Goal: Task Accomplishment & Management: Manage account settings

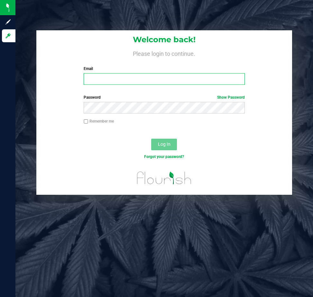
click at [135, 79] on input "Email" at bounding box center [164, 79] width 161 height 12
type input "[EMAIL_ADDRESS][DOMAIN_NAME]"
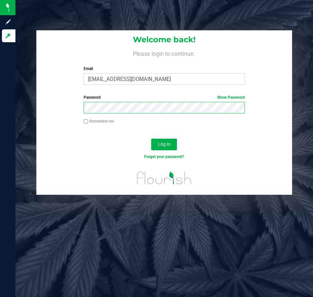
click at [151, 138] on button "Log In" at bounding box center [164, 144] width 26 height 12
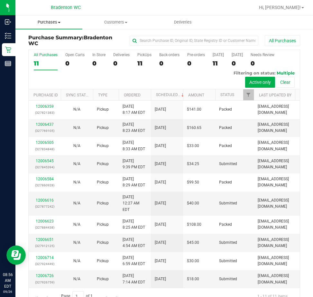
click at [41, 18] on uib-tab-heading "Purchases Summary of purchases Fulfillment All purchases" at bounding box center [48, 22] width 67 height 14
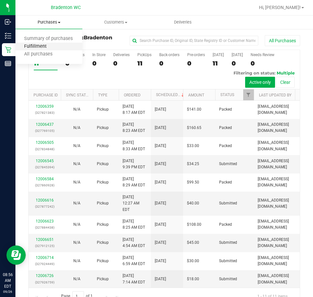
click at [40, 47] on span "Fulfillment" at bounding box center [35, 46] width 40 height 5
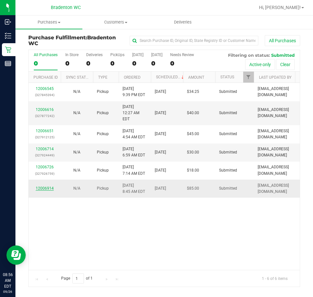
click at [46, 186] on link "12006914" at bounding box center [45, 188] width 18 height 5
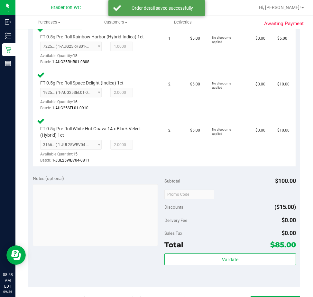
scroll to position [443, 0]
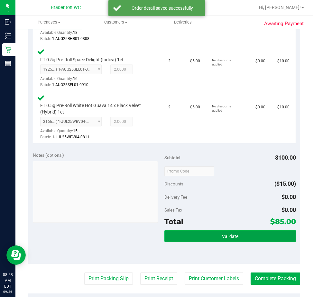
click at [233, 235] on span "Validate" at bounding box center [230, 235] width 16 height 5
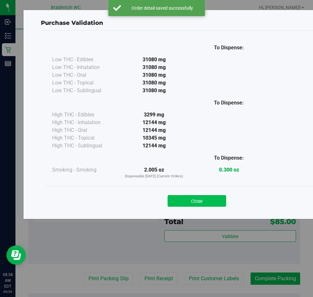
click at [203, 200] on button "Close" at bounding box center [197, 201] width 59 height 12
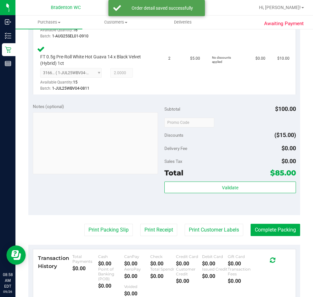
scroll to position [500, 0]
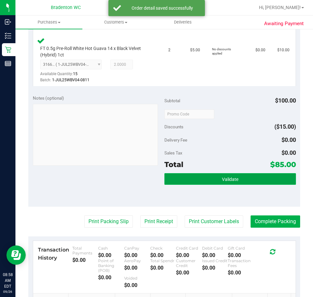
click at [209, 176] on button "Validate" at bounding box center [231, 179] width 132 height 12
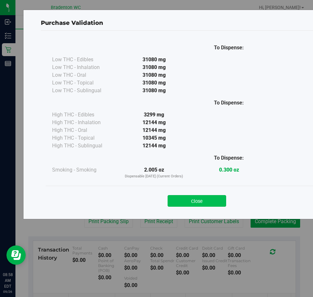
click at [208, 199] on button "Close" at bounding box center [197, 201] width 59 height 12
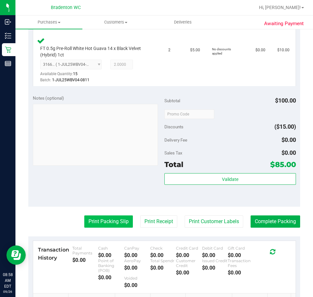
click at [105, 221] on button "Print Packing Slip" at bounding box center [108, 221] width 49 height 12
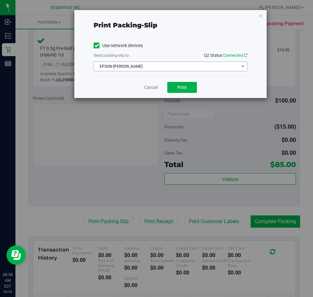
click at [191, 68] on span "EPSON-HUBIE-BERTIE" at bounding box center [166, 66] width 145 height 9
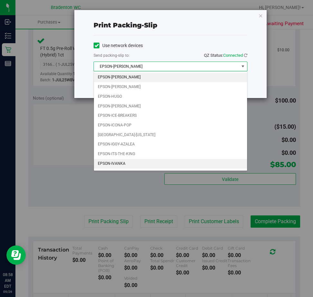
click at [130, 167] on li "EPSON-IVANKA" at bounding box center [170, 164] width 153 height 10
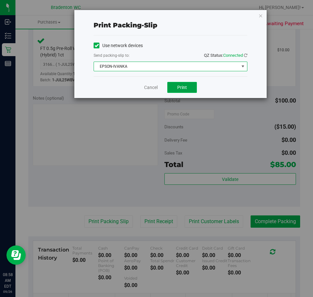
click at [188, 91] on button "Print" at bounding box center [182, 87] width 30 height 11
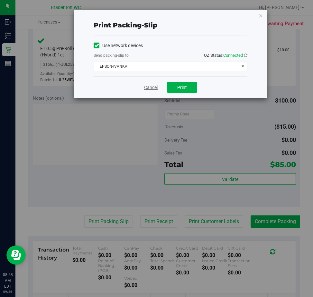
click at [145, 88] on link "Cancel" at bounding box center [151, 87] width 14 height 7
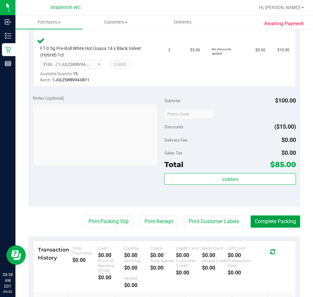
click at [264, 221] on button "Complete Packing" at bounding box center [276, 221] width 50 height 12
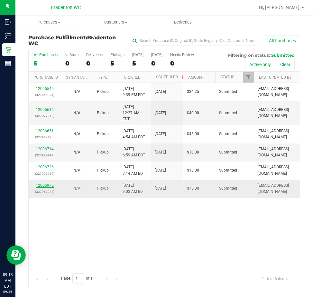
click at [46, 183] on link "12006975" at bounding box center [45, 185] width 18 height 5
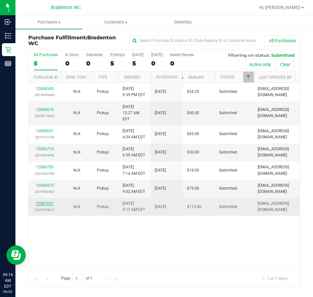
click at [50, 201] on link "12007051" at bounding box center [45, 203] width 18 height 5
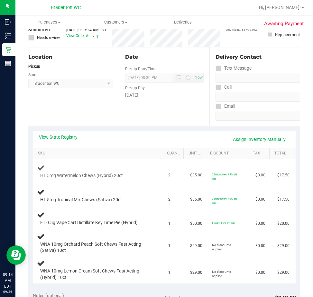
scroll to position [97, 0]
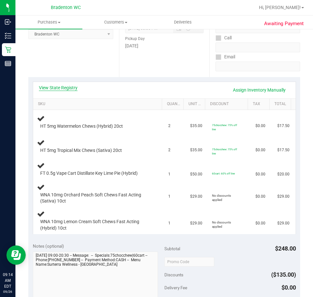
click at [72, 90] on link "View State Registry" at bounding box center [58, 87] width 39 height 6
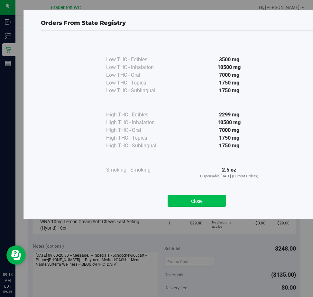
click at [210, 201] on button "Close" at bounding box center [197, 201] width 59 height 12
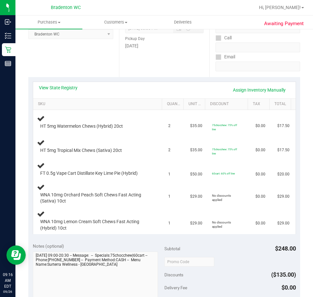
click at [68, 84] on div "View State Registry Assign Inventory Manually" at bounding box center [164, 90] width 263 height 16
click at [72, 88] on link "View State Registry" at bounding box center [58, 87] width 39 height 6
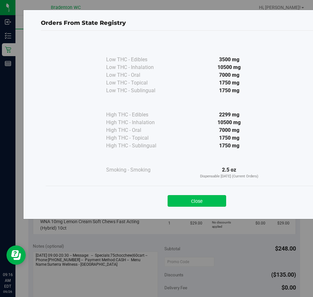
click at [201, 196] on button "Close" at bounding box center [197, 201] width 59 height 12
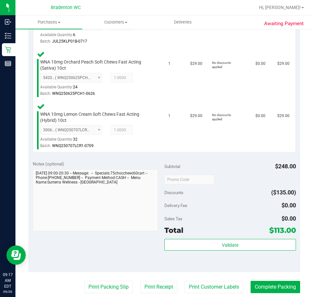
scroll to position [301, 0]
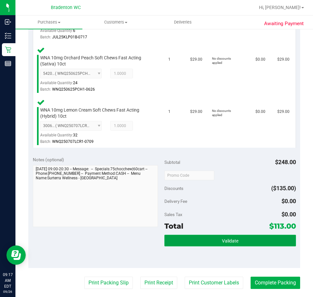
click at [204, 246] on button "Validate" at bounding box center [231, 240] width 132 height 12
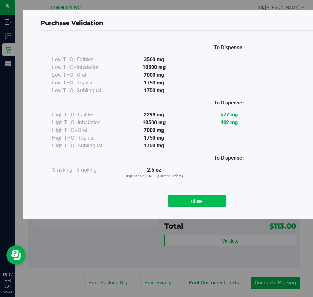
click at [191, 204] on button "Close" at bounding box center [197, 201] width 59 height 12
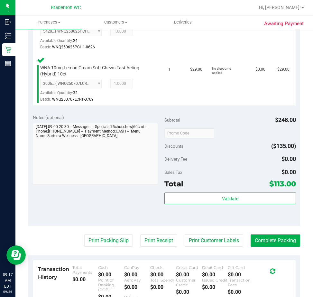
scroll to position [343, 0]
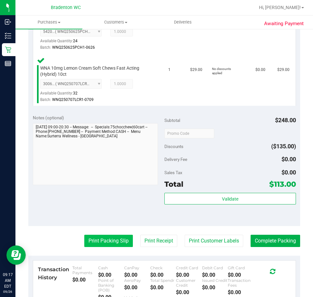
click at [100, 240] on button "Print Packing Slip" at bounding box center [108, 240] width 49 height 12
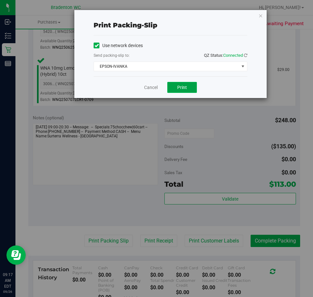
click at [179, 89] on span "Print" at bounding box center [182, 87] width 10 height 5
click at [152, 88] on link "Cancel" at bounding box center [151, 87] width 14 height 7
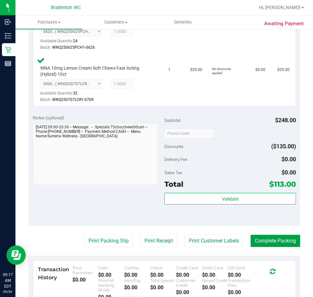
click at [261, 238] on button "Complete Packing" at bounding box center [276, 240] width 50 height 12
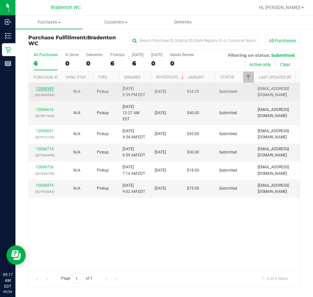
click at [50, 88] on link "12006545" at bounding box center [45, 88] width 18 height 5
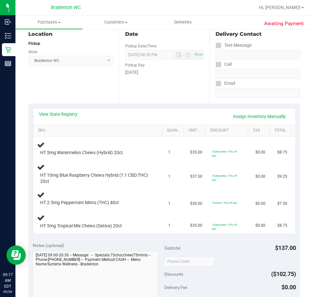
scroll to position [89, 0]
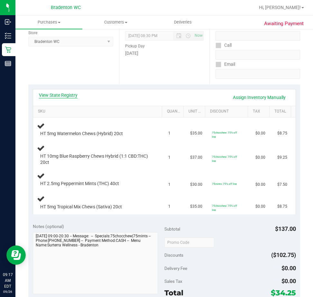
click at [66, 95] on link "View State Registry" at bounding box center [58, 95] width 39 height 6
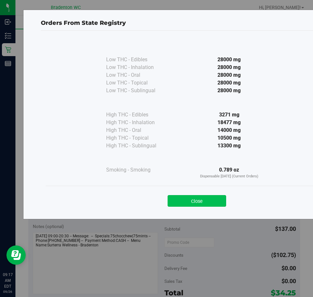
click at [199, 201] on button "Close" at bounding box center [197, 201] width 59 height 12
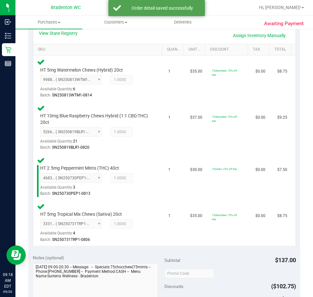
scroll to position [271, 0]
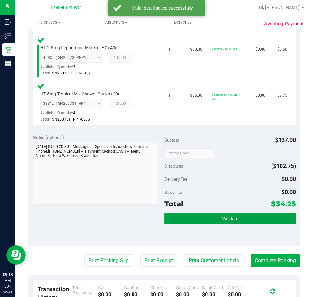
click at [183, 218] on button "Validate" at bounding box center [231, 218] width 132 height 12
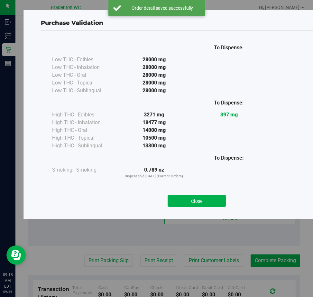
click at [179, 213] on div "Purchase Validation To Dispense: Low THC - Edibles 28000 mg" at bounding box center [197, 114] width 348 height 209
click at [188, 204] on button "Close" at bounding box center [197, 201] width 59 height 12
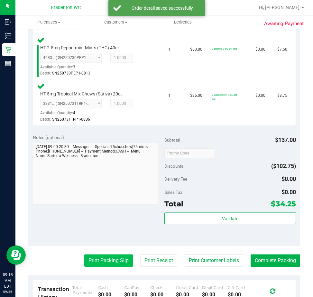
click at [93, 265] on button "Print Packing Slip" at bounding box center [108, 260] width 49 height 12
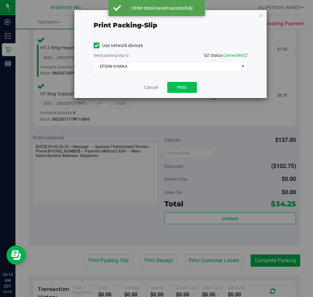
click at [182, 87] on span "Print" at bounding box center [182, 87] width 10 height 5
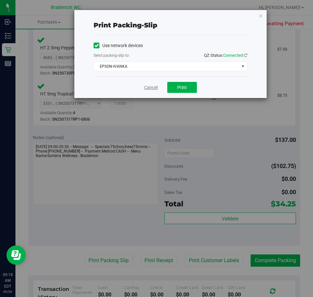
click at [156, 89] on link "Cancel" at bounding box center [151, 87] width 14 height 7
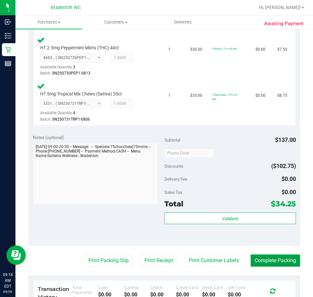
click at [263, 263] on button "Complete Packing" at bounding box center [276, 260] width 50 height 12
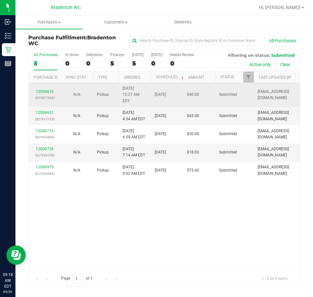
click at [45, 90] on div "12006616 (327877242)" at bounding box center [45, 95] width 24 height 12
click at [48, 89] on link "12006616" at bounding box center [45, 91] width 18 height 5
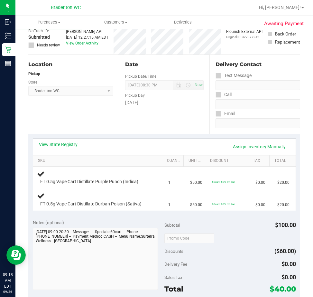
scroll to position [41, 0]
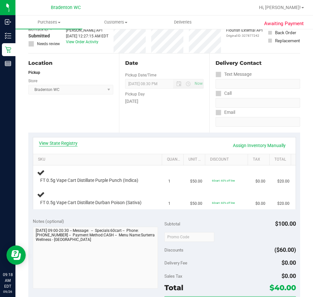
click at [67, 144] on link "View State Registry" at bounding box center [58, 143] width 39 height 6
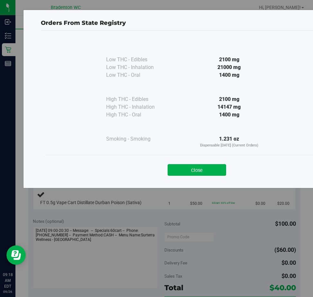
click at [188, 184] on div "Orders From State Registry Low THC - Edibles 2100 mg" at bounding box center [197, 99] width 348 height 178
click at [195, 173] on button "Close" at bounding box center [197, 170] width 59 height 12
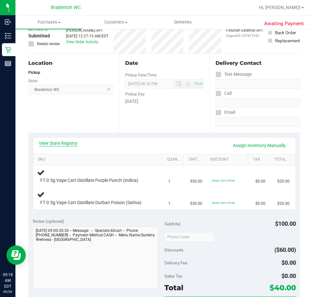
click at [69, 145] on link "View State Registry" at bounding box center [58, 143] width 39 height 6
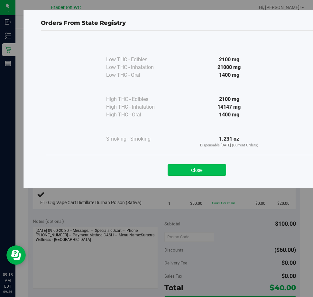
click at [197, 166] on button "Close" at bounding box center [197, 170] width 59 height 12
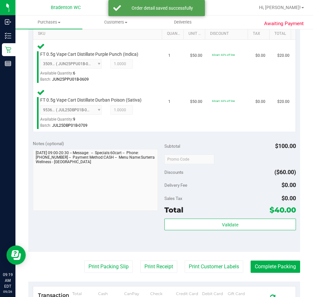
scroll to position [200, 0]
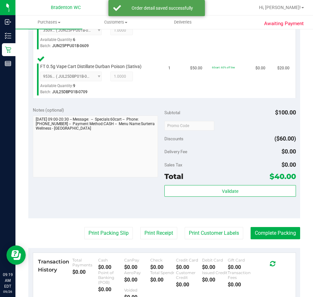
click at [220, 204] on div "Validate" at bounding box center [231, 199] width 132 height 29
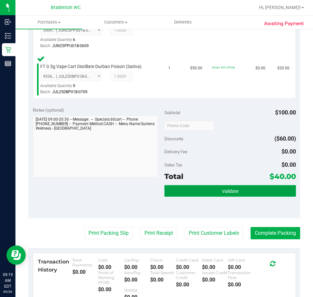
click at [188, 191] on button "Validate" at bounding box center [231, 191] width 132 height 12
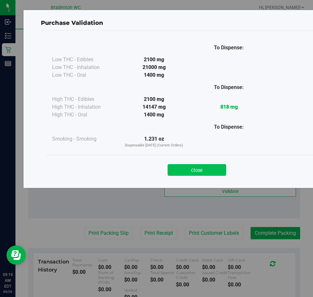
click at [173, 175] on button "Close" at bounding box center [197, 170] width 59 height 12
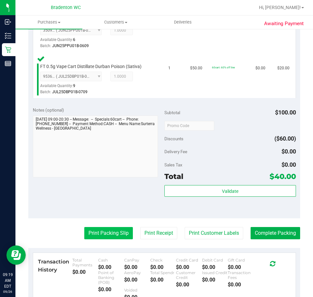
click at [104, 235] on button "Print Packing Slip" at bounding box center [108, 233] width 49 height 12
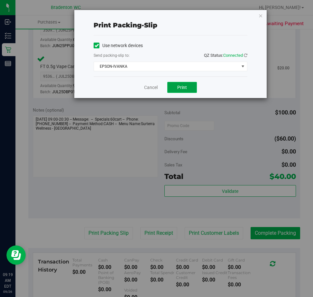
click at [174, 90] on button "Print" at bounding box center [182, 87] width 30 height 11
click at [149, 86] on link "Cancel" at bounding box center [151, 87] width 14 height 7
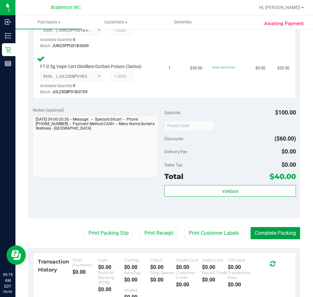
click at [261, 236] on button "Complete Packing" at bounding box center [276, 233] width 50 height 12
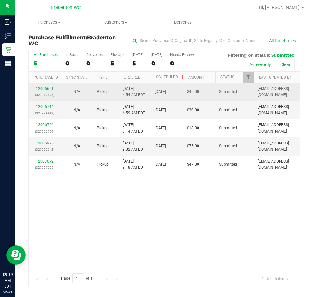
click at [45, 90] on link "12006651" at bounding box center [45, 88] width 18 height 5
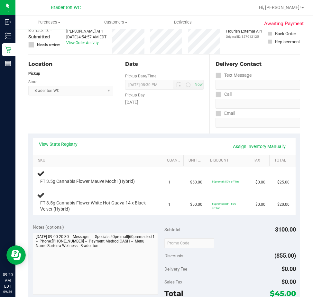
scroll to position [41, 0]
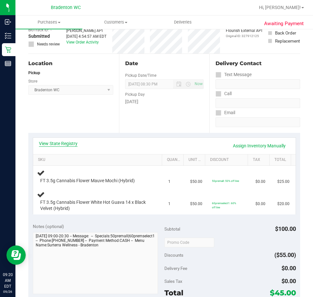
click at [59, 141] on link "View State Registry" at bounding box center [58, 143] width 39 height 6
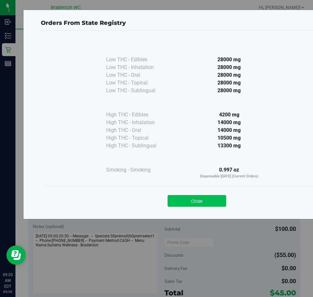
click at [197, 201] on button "Close" at bounding box center [197, 201] width 59 height 12
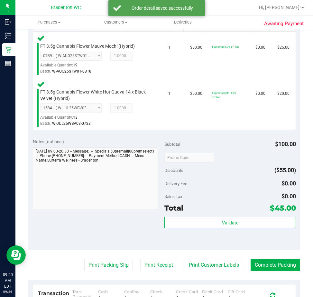
scroll to position [173, 0]
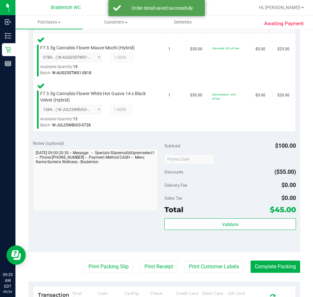
click at [206, 243] on div "Validate" at bounding box center [231, 232] width 132 height 29
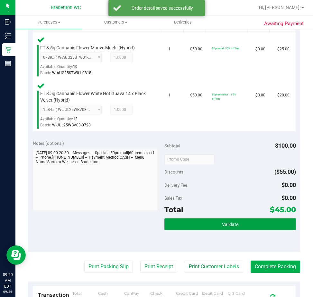
click at [217, 229] on button "Validate" at bounding box center [231, 224] width 132 height 12
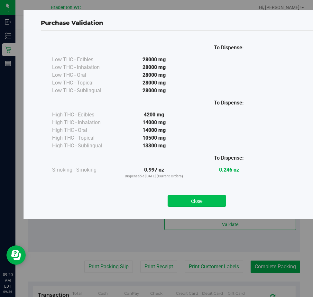
click at [201, 201] on button "Close" at bounding box center [197, 201] width 59 height 12
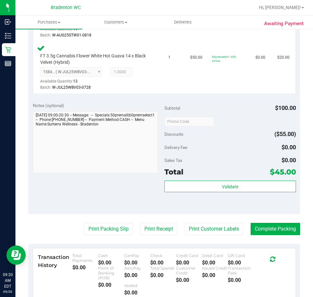
scroll to position [247, 0]
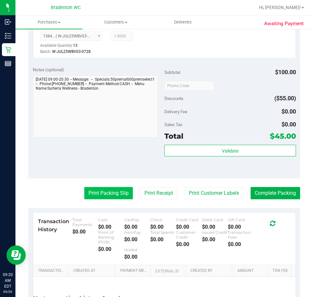
click at [99, 196] on button "Print Packing Slip" at bounding box center [108, 193] width 49 height 12
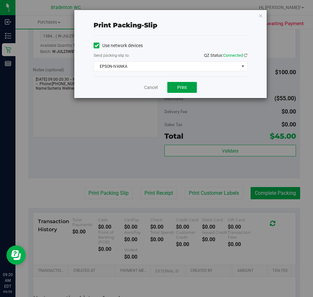
click at [175, 91] on button "Print" at bounding box center [182, 87] width 30 height 11
click at [152, 87] on link "Cancel" at bounding box center [151, 87] width 14 height 7
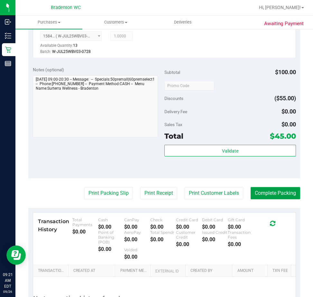
click at [265, 191] on button "Complete Packing" at bounding box center [276, 193] width 50 height 12
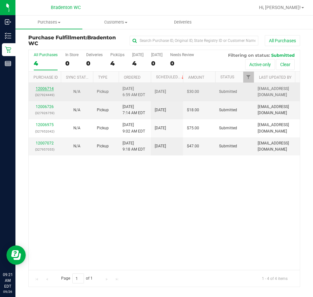
click at [41, 89] on link "12006714" at bounding box center [45, 88] width 18 height 5
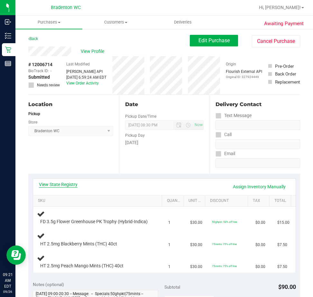
click at [69, 182] on link "View State Registry" at bounding box center [58, 184] width 39 height 6
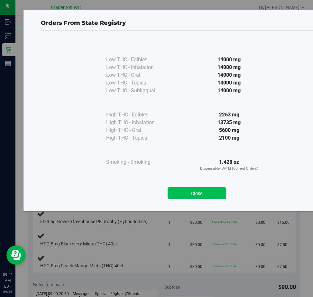
click at [206, 196] on button "Close" at bounding box center [197, 193] width 59 height 12
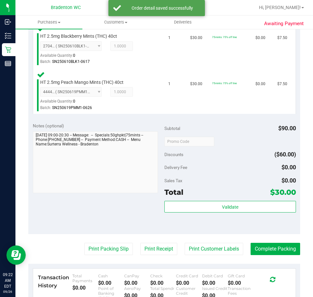
scroll to position [230, 0]
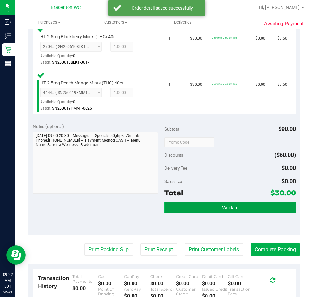
click at [208, 213] on button "Validate" at bounding box center [231, 207] width 132 height 12
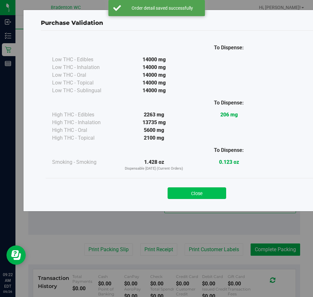
click at [199, 196] on button "Close" at bounding box center [197, 193] width 59 height 12
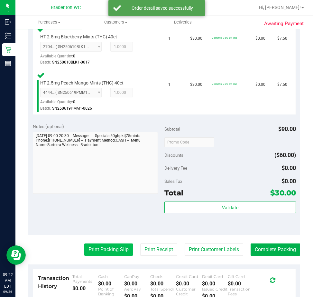
click at [101, 255] on button "Print Packing Slip" at bounding box center [108, 249] width 49 height 12
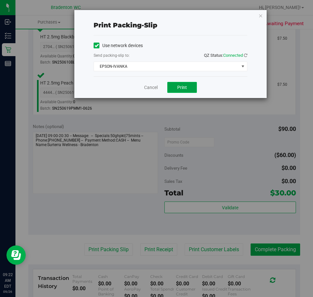
click at [180, 91] on button "Print" at bounding box center [182, 87] width 30 height 11
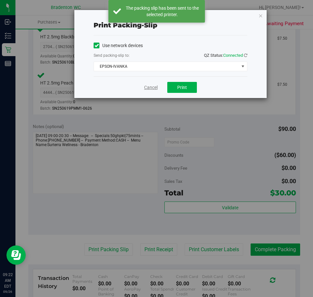
click at [155, 87] on link "Cancel" at bounding box center [151, 87] width 14 height 7
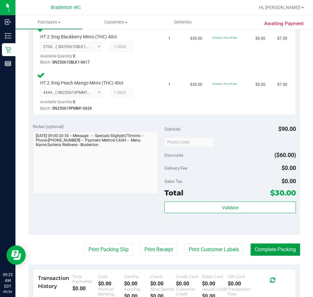
click at [264, 255] on button "Complete Packing" at bounding box center [276, 249] width 50 height 12
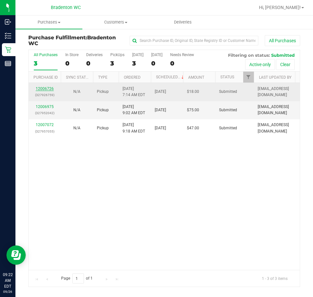
click at [45, 90] on link "12006726" at bounding box center [45, 88] width 18 height 5
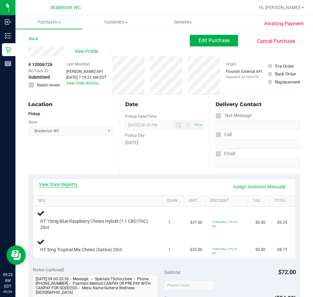
click at [62, 185] on link "View State Registry" at bounding box center [58, 184] width 39 height 6
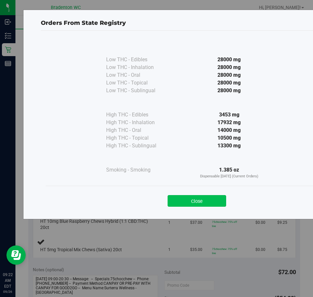
click at [197, 200] on button "Close" at bounding box center [197, 201] width 59 height 12
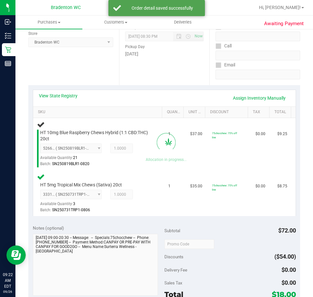
scroll to position [162, 0]
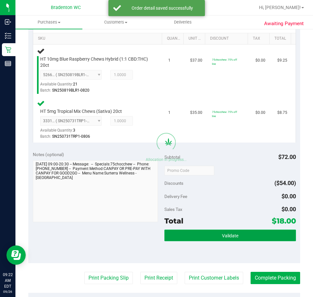
click at [214, 230] on button "Validate" at bounding box center [231, 235] width 132 height 12
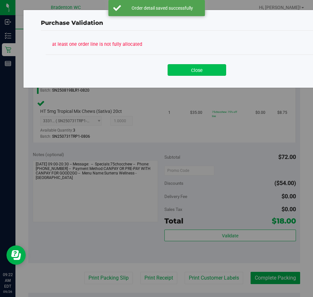
click at [193, 73] on button "Close" at bounding box center [197, 70] width 59 height 12
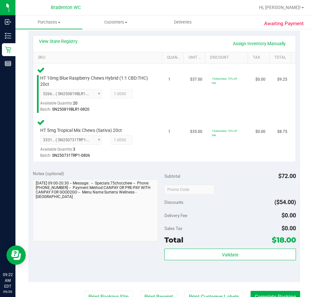
scroll to position [143, 0]
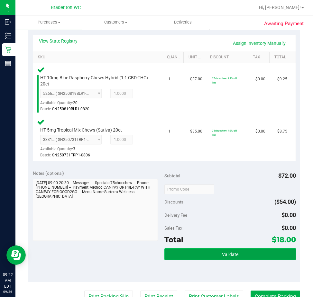
click at [204, 255] on button "Validate" at bounding box center [231, 254] width 132 height 12
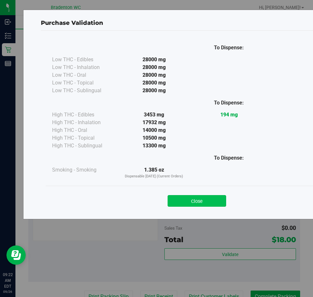
click at [199, 202] on button "Close" at bounding box center [197, 201] width 59 height 12
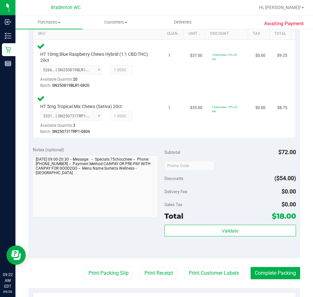
scroll to position [167, 0]
click at [148, 269] on button "Print Receipt" at bounding box center [158, 272] width 37 height 12
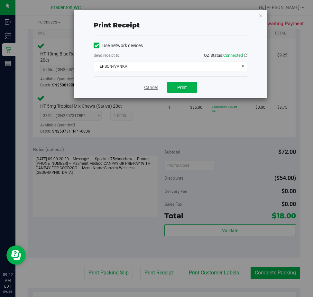
click at [146, 88] on link "Cancel" at bounding box center [151, 87] width 14 height 7
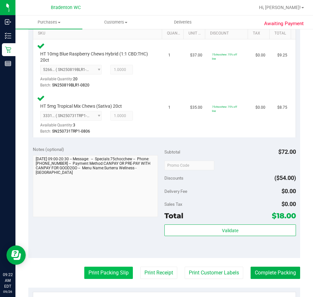
click at [101, 270] on button "Print Packing Slip" at bounding box center [108, 272] width 49 height 12
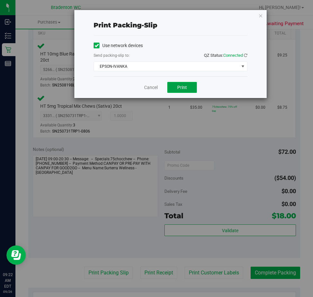
click at [194, 86] on button "Print" at bounding box center [182, 87] width 30 height 11
click at [153, 90] on link "Cancel" at bounding box center [151, 87] width 14 height 7
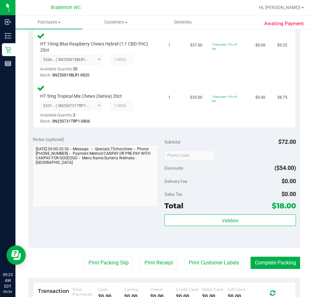
scroll to position [179, 0]
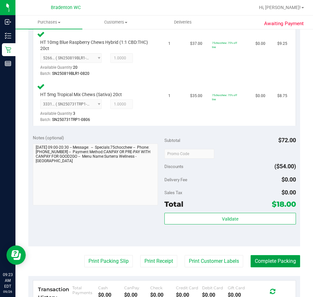
click at [252, 257] on button "Complete Packing" at bounding box center [276, 261] width 50 height 12
click at [280, 262] on button "Complete Packing" at bounding box center [273, 261] width 55 height 12
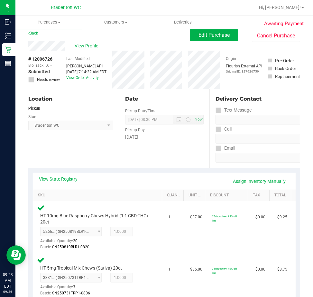
scroll to position [0, 0]
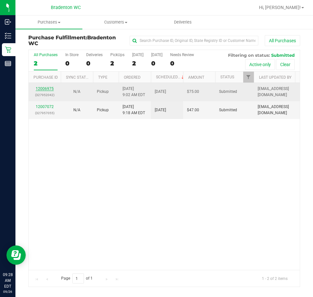
click at [51, 88] on link "12006975" at bounding box center [45, 88] width 18 height 5
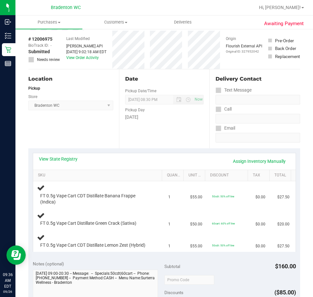
scroll to position [26, 0]
click at [60, 156] on link "View State Registry" at bounding box center [58, 158] width 39 height 6
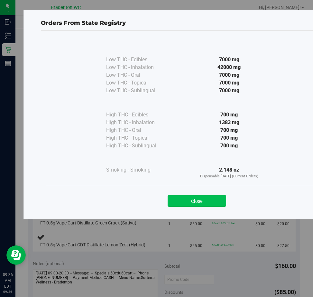
click at [207, 199] on button "Close" at bounding box center [197, 201] width 59 height 12
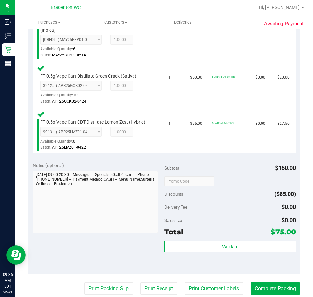
scroll to position [198, 0]
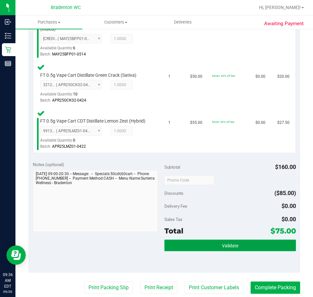
click at [215, 248] on button "Validate" at bounding box center [231, 245] width 132 height 12
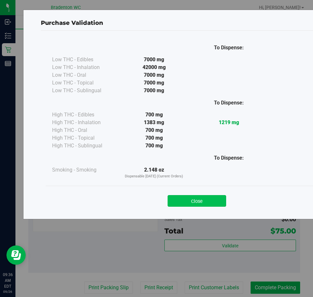
click at [202, 199] on button "Close" at bounding box center [197, 201] width 59 height 12
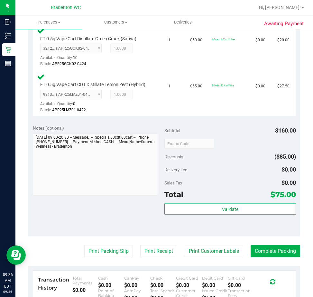
scroll to position [233, 0]
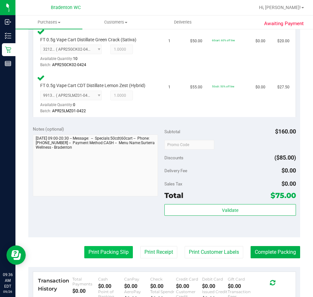
click at [100, 255] on button "Print Packing Slip" at bounding box center [108, 252] width 49 height 12
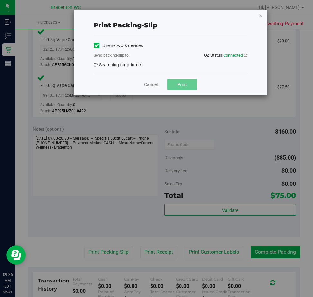
click at [177, 88] on button "Print" at bounding box center [182, 84] width 30 height 11
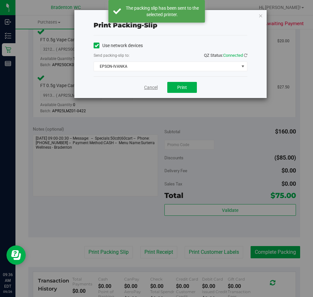
click at [152, 90] on link "Cancel" at bounding box center [151, 87] width 14 height 7
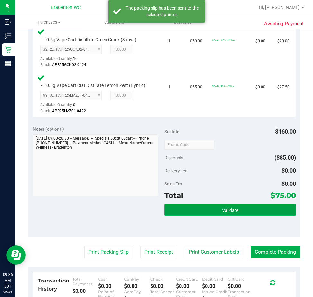
click at [216, 209] on button "Validate" at bounding box center [231, 210] width 132 height 12
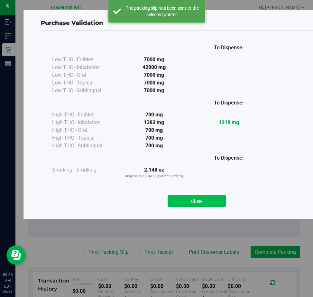
click at [196, 202] on button "Close" at bounding box center [197, 201] width 59 height 12
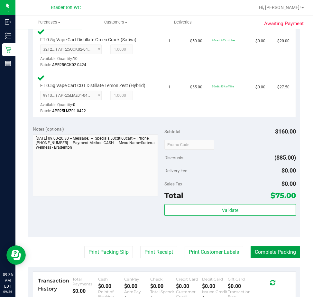
click at [264, 250] on button "Complete Packing" at bounding box center [276, 252] width 50 height 12
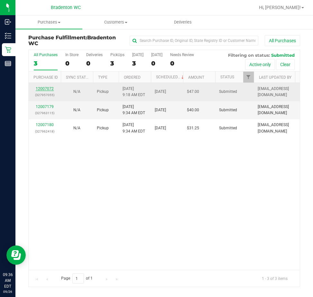
click at [39, 88] on link "12007072" at bounding box center [45, 88] width 18 height 5
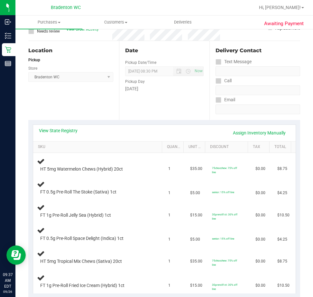
scroll to position [57, 0]
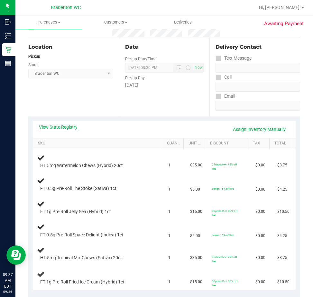
click at [73, 128] on link "View State Registry" at bounding box center [58, 127] width 39 height 6
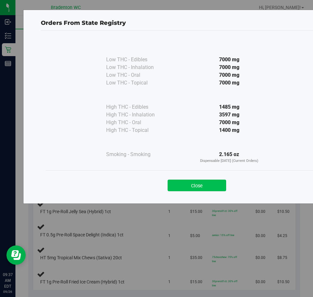
click at [216, 181] on button "Close" at bounding box center [197, 185] width 59 height 12
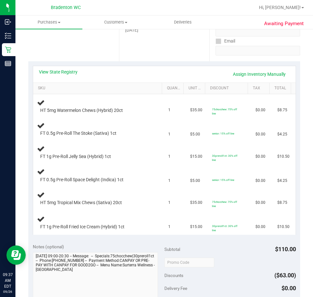
scroll to position [113, 0]
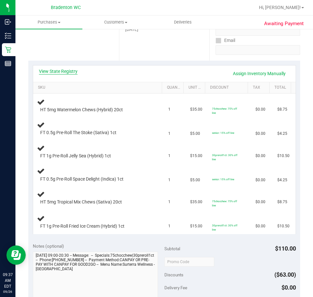
click at [72, 73] on link "View State Registry" at bounding box center [58, 71] width 39 height 6
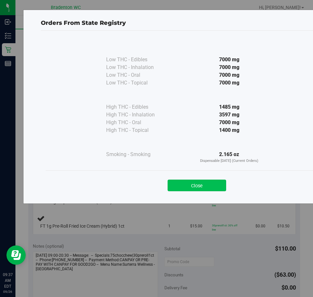
click at [204, 189] on button "Close" at bounding box center [197, 185] width 59 height 12
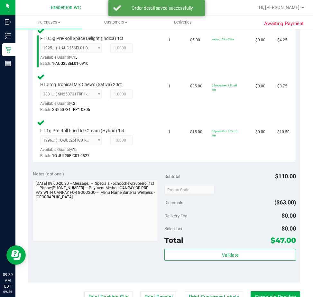
scroll to position [341, 0]
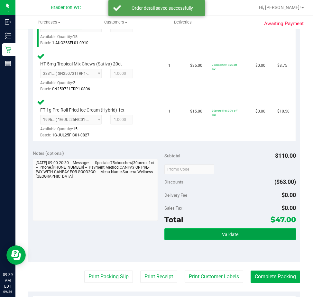
click at [238, 232] on button "Validate" at bounding box center [231, 234] width 132 height 12
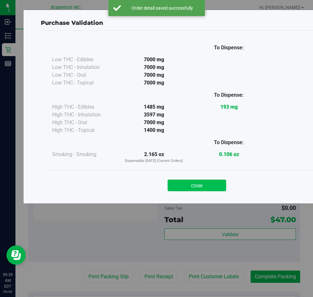
click at [200, 188] on button "Close" at bounding box center [197, 185] width 59 height 12
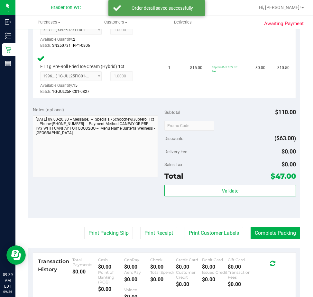
scroll to position [384, 0]
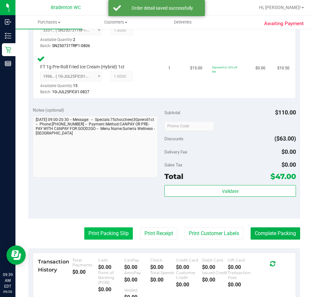
click at [114, 238] on button "Print Packing Slip" at bounding box center [108, 233] width 49 height 12
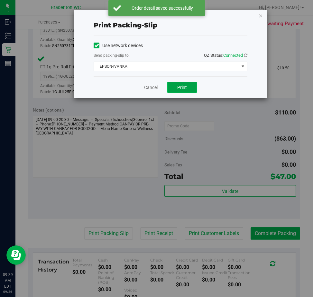
click at [184, 88] on span "Print" at bounding box center [182, 87] width 10 height 5
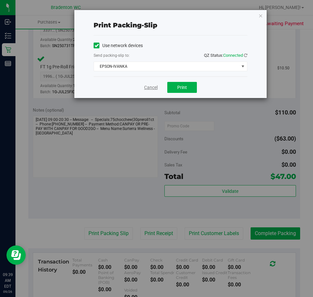
click at [147, 86] on link "Cancel" at bounding box center [151, 87] width 14 height 7
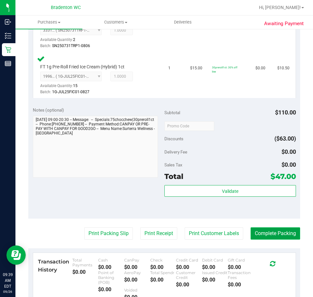
click at [267, 239] on button "Complete Packing" at bounding box center [276, 233] width 50 height 12
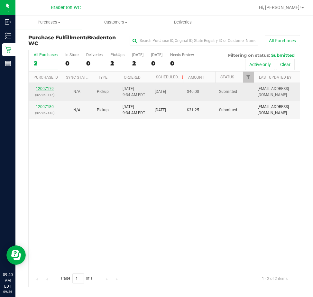
click at [49, 87] on link "12007179" at bounding box center [45, 88] width 18 height 5
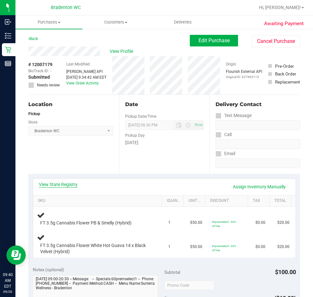
click at [75, 186] on link "View State Registry" at bounding box center [58, 184] width 39 height 6
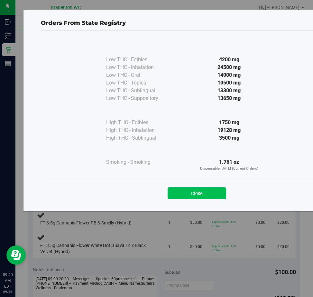
click at [213, 194] on button "Close" at bounding box center [197, 193] width 59 height 12
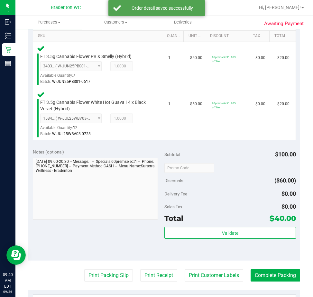
scroll to position [167, 0]
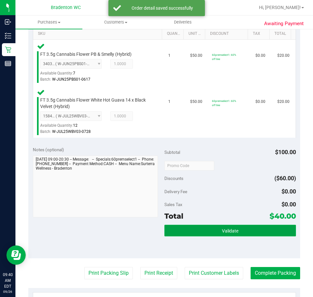
click at [210, 234] on button "Validate" at bounding box center [231, 230] width 132 height 12
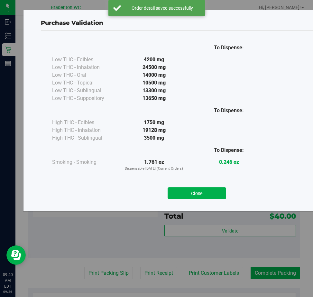
click at [185, 205] on div "To Dispense: Low THC - Edibles 4200 mg" at bounding box center [197, 118] width 312 height 175
click at [104, 268] on div "Purchase Validation To Dispense: Low THC - Edibles 4200 mg" at bounding box center [159, 148] width 318 height 297
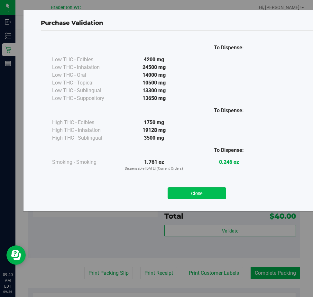
click at [191, 197] on button "Close" at bounding box center [197, 193] width 59 height 12
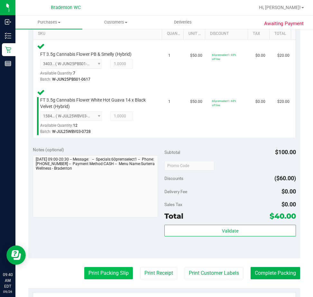
click at [105, 269] on button "Print Packing Slip" at bounding box center [108, 273] width 49 height 12
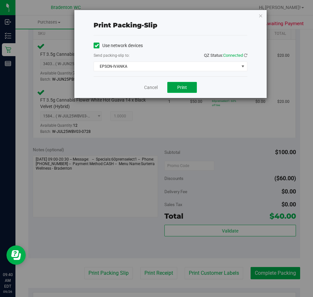
click at [180, 91] on button "Print" at bounding box center [182, 87] width 30 height 11
click at [146, 85] on link "Cancel" at bounding box center [151, 87] width 14 height 7
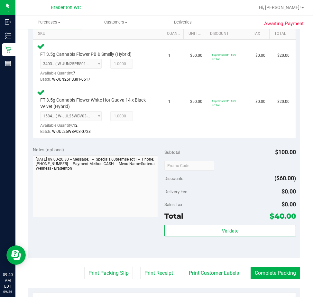
click at [275, 285] on purchase-details "Back Edit Purchase Cancel Purchase View Profile # 12007179 BioTrack ID: - Submi…" at bounding box center [164, 146] width 272 height 557
click at [256, 267] on button "Complete Packing" at bounding box center [276, 273] width 50 height 12
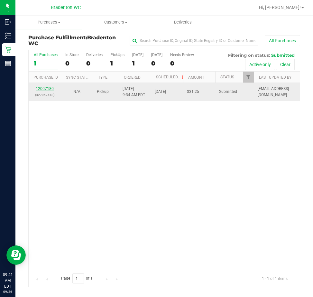
click at [44, 89] on link "12007180" at bounding box center [45, 88] width 18 height 5
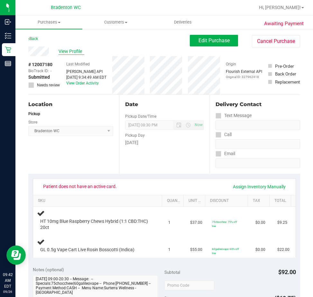
click at [79, 53] on span "View Profile" at bounding box center [72, 51] width 26 height 7
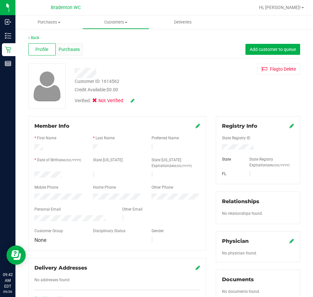
click at [78, 52] on span "Purchases" at bounding box center [69, 49] width 21 height 7
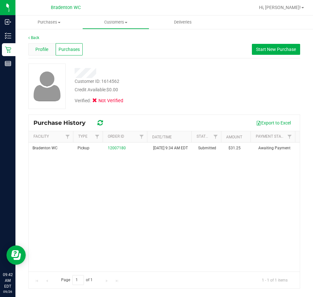
click at [46, 50] on span "Profile" at bounding box center [41, 49] width 13 height 7
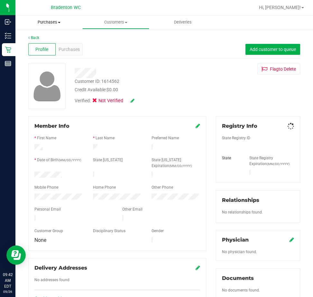
click at [48, 27] on uib-tab-heading "Purchases Summary of purchases Fulfillment All purchases" at bounding box center [48, 22] width 67 height 14
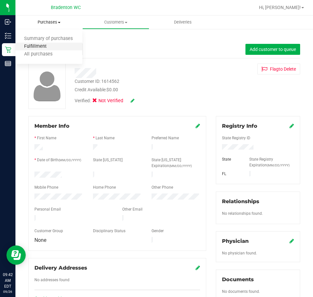
click at [47, 45] on span "Fulfillment" at bounding box center [35, 46] width 40 height 5
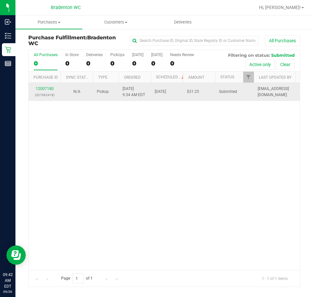
click at [44, 91] on div "12007180 (327962418)" at bounding box center [45, 92] width 24 height 12
click at [44, 87] on link "12007180" at bounding box center [45, 88] width 18 height 5
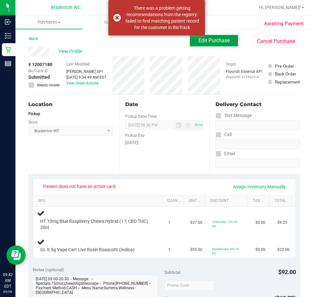
click at [199, 39] on span "Edit Purchase" at bounding box center [214, 40] width 31 height 6
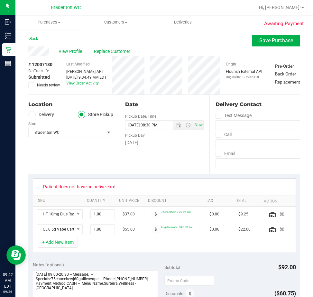
click at [68, 60] on div "Last Modified Jane API Sep 26, 2025 9:34:49 AM EDT View Order Activity" at bounding box center [86, 75] width 40 height 38
click at [70, 51] on span "View Profile" at bounding box center [72, 51] width 26 height 7
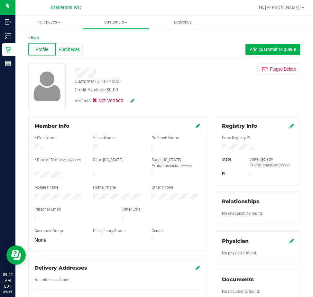
click at [78, 48] on span "Purchases" at bounding box center [69, 49] width 21 height 7
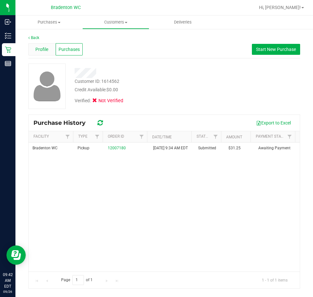
click at [46, 47] on span "Profile" at bounding box center [41, 49] width 13 height 7
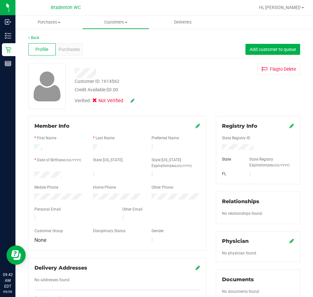
drag, startPoint x: 107, startPoint y: 214, endPoint x: 33, endPoint y: 215, distance: 73.8
click at [33, 215] on div at bounding box center [74, 219] width 88 height 8
click at [44, 22] on span "Purchases" at bounding box center [48, 22] width 67 height 6
click at [46, 45] on span "Fulfillment" at bounding box center [35, 46] width 40 height 5
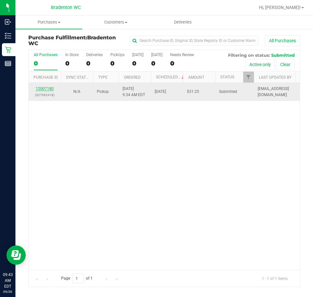
click at [47, 87] on link "12007180" at bounding box center [45, 88] width 18 height 5
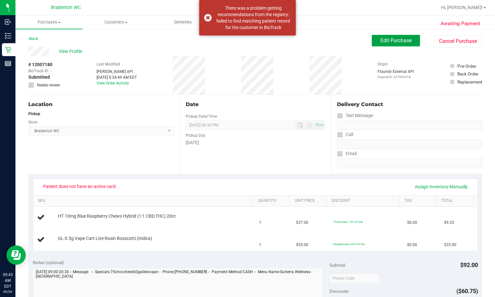
click at [313, 40] on span "Edit Purchase" at bounding box center [396, 40] width 31 height 6
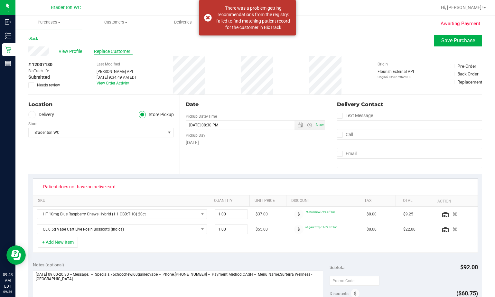
click at [110, 49] on span "Replace Customer" at bounding box center [113, 51] width 39 height 7
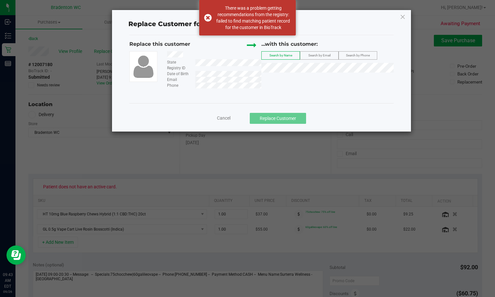
click at [313, 55] on span "Search by Email" at bounding box center [319, 55] width 22 height 4
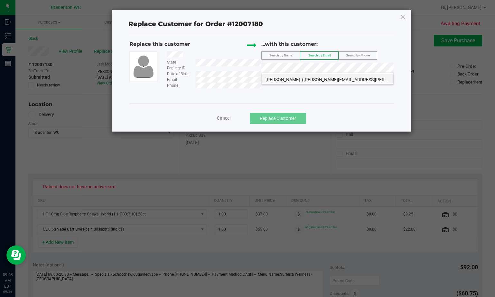
click at [313, 80] on span "(joseph.creekbaum@gmail.com)" at bounding box center [374, 79] width 144 height 5
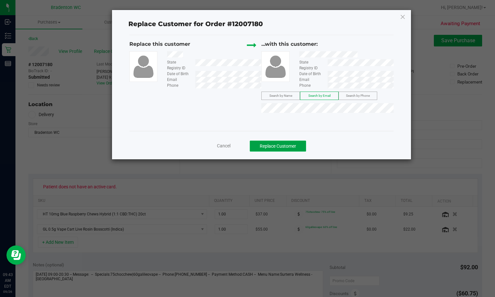
click at [285, 148] on button "Replace Customer" at bounding box center [278, 145] width 56 height 11
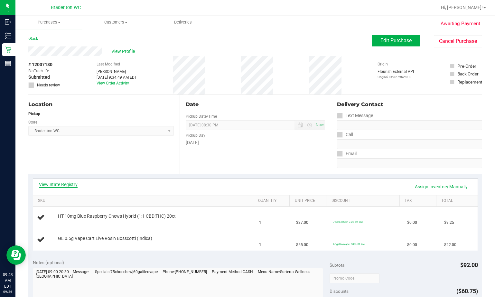
click at [69, 185] on link "View State Registry" at bounding box center [58, 184] width 39 height 6
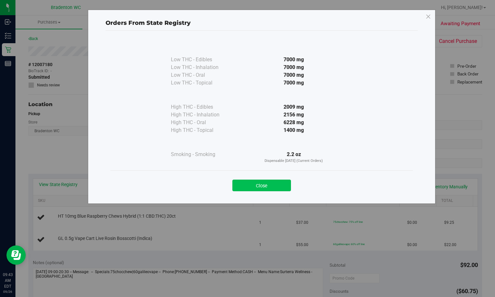
click at [257, 183] on button "Close" at bounding box center [261, 185] width 59 height 12
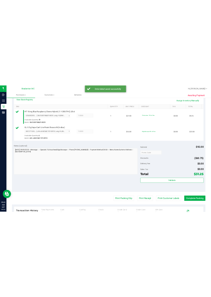
scroll to position [152, 0]
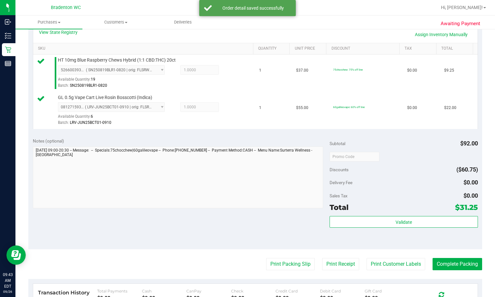
click at [313, 207] on span "Total" at bounding box center [339, 207] width 19 height 9
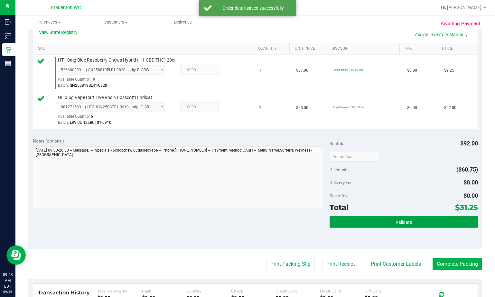
click at [313, 216] on button "Validate" at bounding box center [404, 222] width 148 height 12
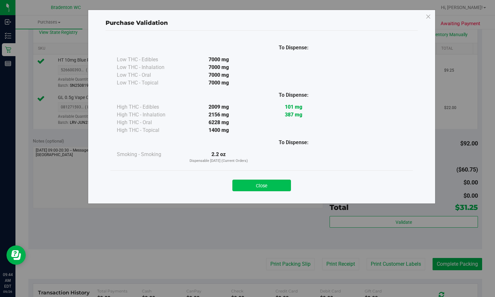
click at [289, 186] on button "Close" at bounding box center [261, 185] width 59 height 12
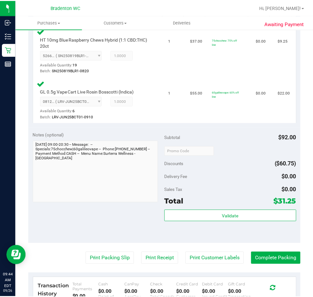
scroll to position [216, 0]
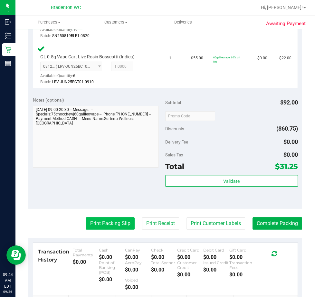
click at [104, 226] on button "Print Packing Slip" at bounding box center [110, 223] width 49 height 12
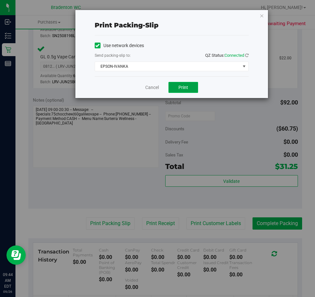
click at [186, 88] on span "Print" at bounding box center [183, 87] width 10 height 5
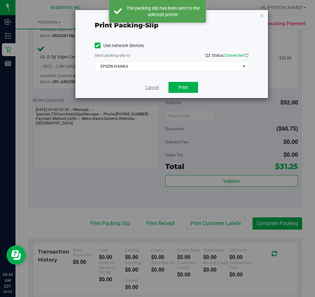
click at [149, 86] on link "Cancel" at bounding box center [152, 87] width 14 height 7
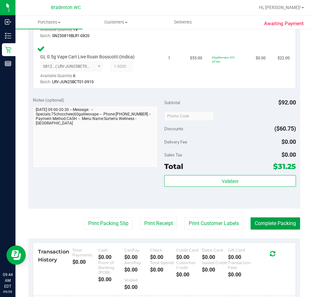
click at [284, 224] on button "Complete Packing" at bounding box center [276, 223] width 50 height 12
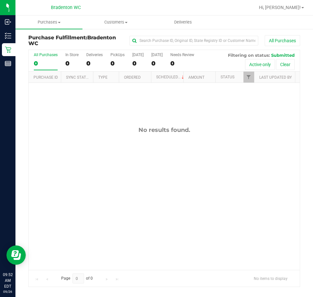
click at [125, 172] on div "No results found." at bounding box center [164, 198] width 271 height 230
click at [36, 127] on div "No results found." at bounding box center [164, 129] width 271 height 7
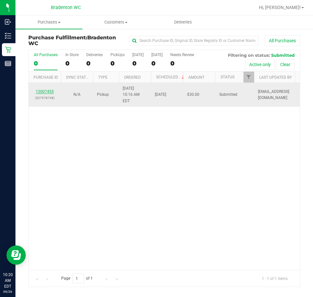
click at [44, 89] on link "12007455" at bounding box center [45, 91] width 18 height 5
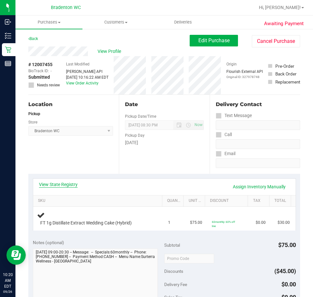
click at [60, 185] on link "View State Registry" at bounding box center [58, 184] width 39 height 6
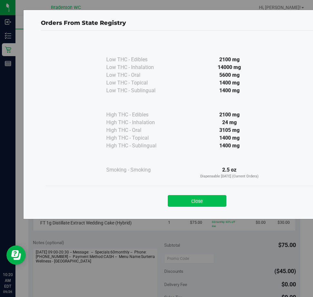
click at [192, 204] on button "Close" at bounding box center [197, 201] width 59 height 12
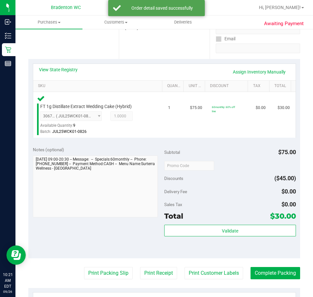
scroll to position [157, 0]
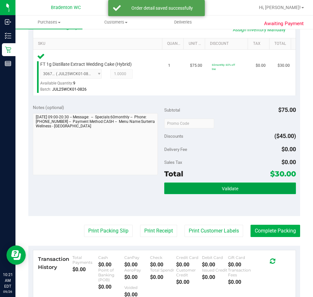
click at [193, 187] on button "Validate" at bounding box center [230, 188] width 132 height 12
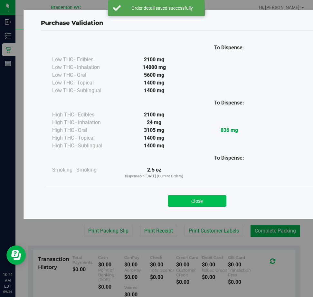
click at [200, 202] on button "Close" at bounding box center [197, 201] width 59 height 12
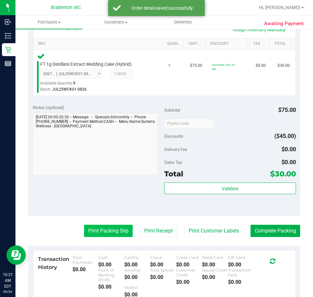
click at [94, 235] on button "Print Packing Slip" at bounding box center [108, 230] width 49 height 12
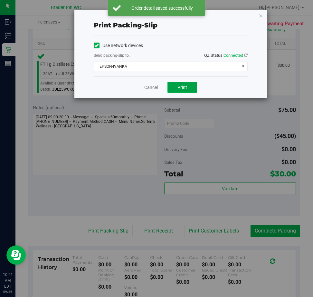
click at [177, 88] on button "Print" at bounding box center [182, 87] width 30 height 11
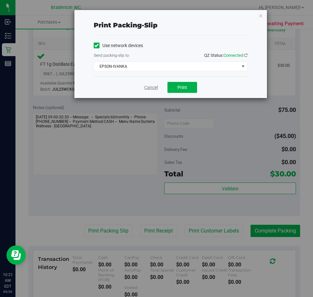
click at [148, 88] on link "Cancel" at bounding box center [151, 87] width 14 height 7
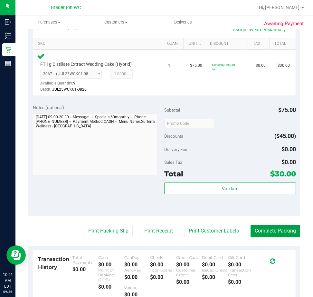
click at [254, 235] on button "Complete Packing" at bounding box center [276, 230] width 50 height 12
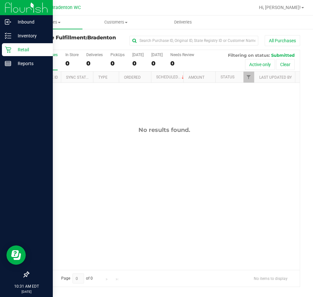
click at [12, 50] on p "Retail" at bounding box center [30, 50] width 39 height 8
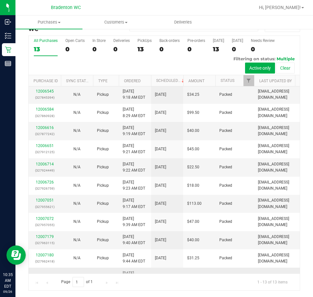
scroll to position [74, 0]
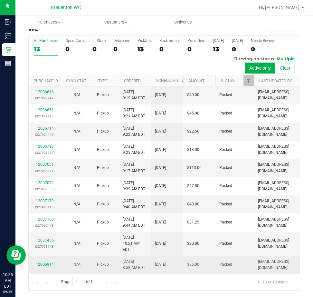
click at [46, 261] on div "12006914" at bounding box center [45, 264] width 24 height 6
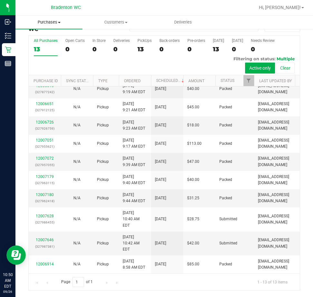
click at [48, 22] on span "Purchases" at bounding box center [48, 22] width 67 height 6
click at [33, 51] on li "All purchases" at bounding box center [48, 55] width 67 height 8
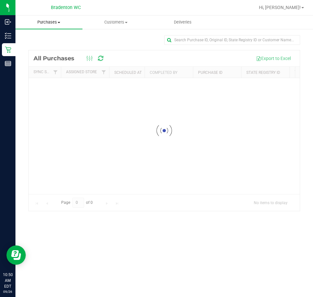
click at [45, 22] on span "Purchases" at bounding box center [48, 22] width 67 height 6
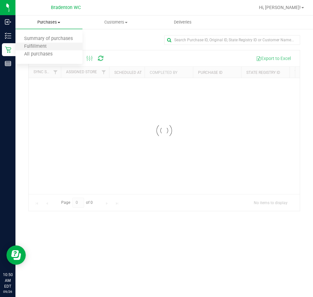
click at [41, 43] on li "Fulfillment" at bounding box center [48, 47] width 67 height 8
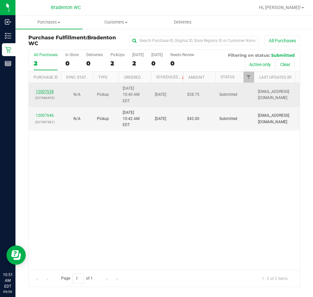
click at [47, 90] on link "12007628" at bounding box center [45, 91] width 18 height 5
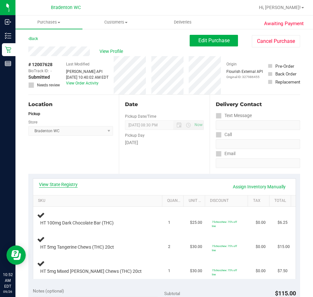
click at [61, 184] on link "View State Registry" at bounding box center [58, 184] width 39 height 6
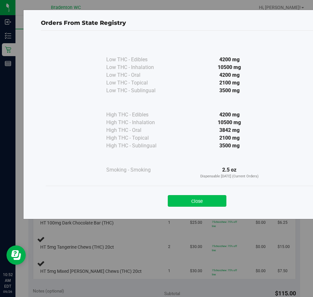
click at [203, 196] on button "Close" at bounding box center [197, 201] width 59 height 12
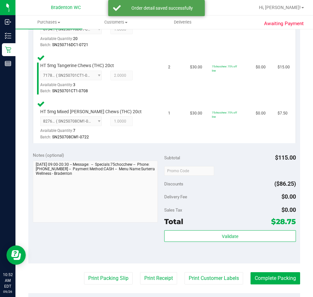
scroll to position [201, 0]
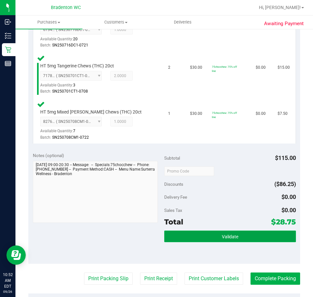
click at [201, 232] on button "Validate" at bounding box center [230, 236] width 132 height 12
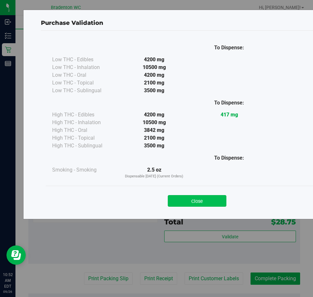
click at [195, 206] on button "Close" at bounding box center [197, 201] width 59 height 12
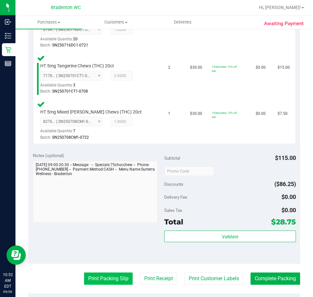
click at [113, 272] on button "Print Packing Slip" at bounding box center [108, 278] width 49 height 12
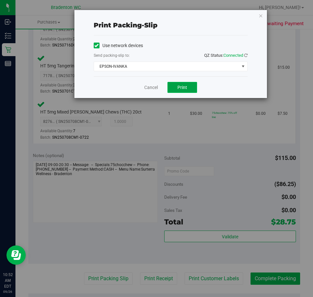
click at [182, 88] on span "Print" at bounding box center [182, 87] width 10 height 5
click at [148, 85] on link "Cancel" at bounding box center [151, 87] width 14 height 7
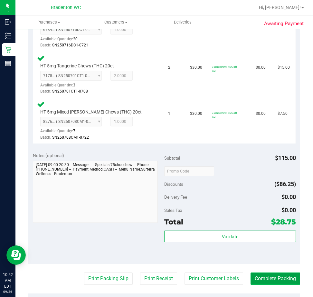
click at [274, 280] on button "Complete Packing" at bounding box center [276, 278] width 50 height 12
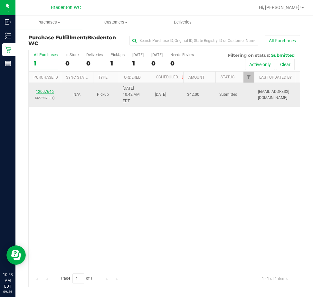
click at [48, 90] on link "12007646" at bounding box center [45, 91] width 18 height 5
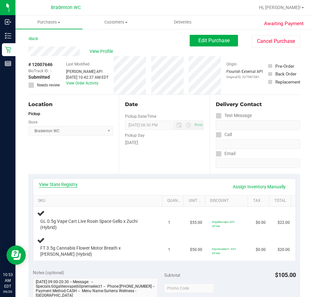
click at [67, 184] on link "View State Registry" at bounding box center [58, 184] width 39 height 6
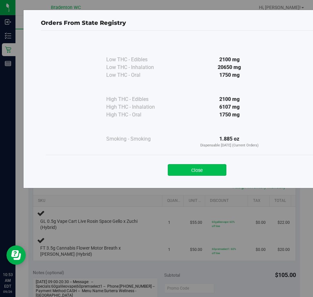
click at [187, 170] on button "Close" at bounding box center [197, 170] width 59 height 12
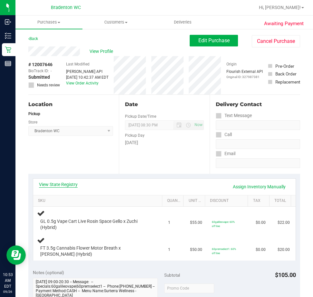
click at [60, 184] on link "View State Registry" at bounding box center [58, 184] width 39 height 6
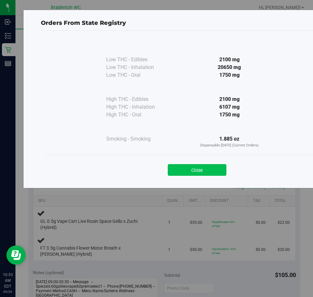
click at [208, 169] on button "Close" at bounding box center [197, 170] width 59 height 12
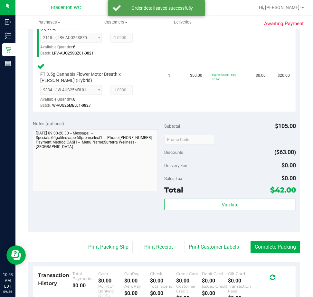
scroll to position [206, 0]
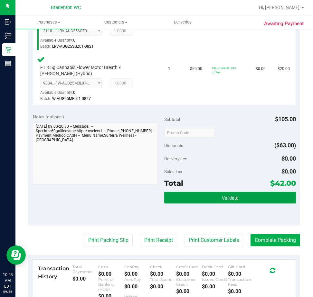
click at [192, 203] on button "Validate" at bounding box center [230, 198] width 132 height 12
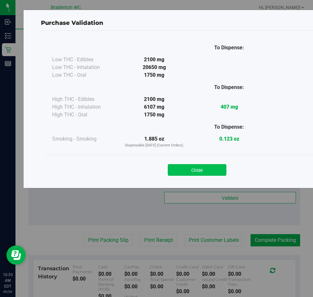
click at [201, 172] on button "Close" at bounding box center [197, 170] width 59 height 12
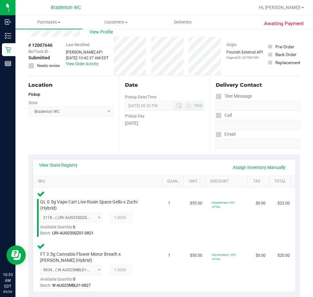
scroll to position [0, 0]
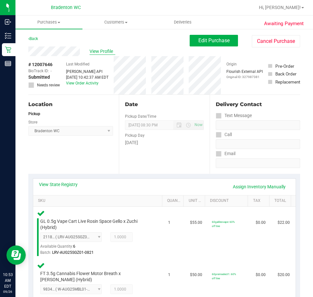
click at [104, 50] on span "View Profile" at bounding box center [103, 51] width 26 height 7
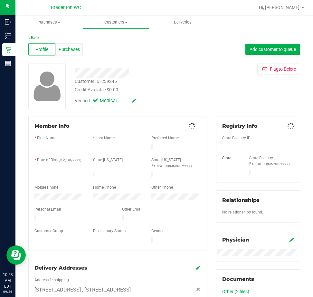
click at [71, 49] on span "Purchases" at bounding box center [69, 49] width 21 height 7
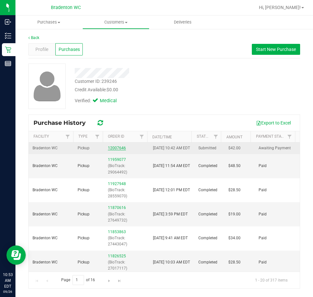
click at [115, 149] on link "12007646" at bounding box center [117, 148] width 18 height 5
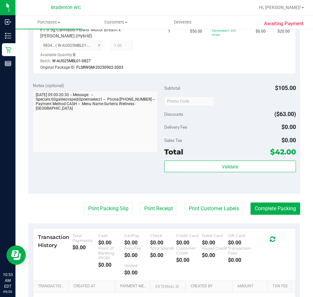
scroll to position [258, 0]
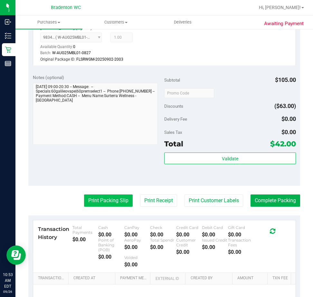
click at [113, 203] on button "Print Packing Slip" at bounding box center [108, 200] width 49 height 12
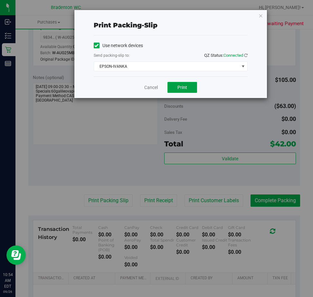
click at [191, 88] on button "Print" at bounding box center [182, 87] width 30 height 11
click at [152, 85] on link "Cancel" at bounding box center [151, 87] width 14 height 7
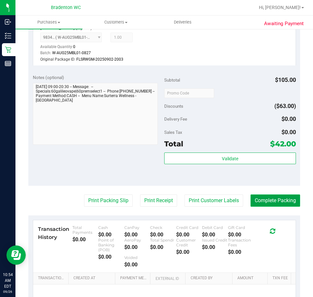
click at [268, 203] on button "Complete Packing" at bounding box center [276, 200] width 50 height 12
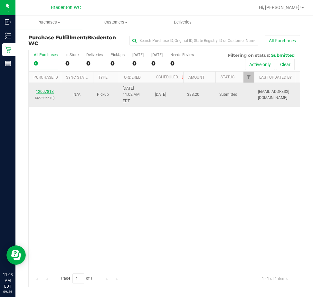
click at [47, 90] on link "12007813" at bounding box center [45, 91] width 18 height 5
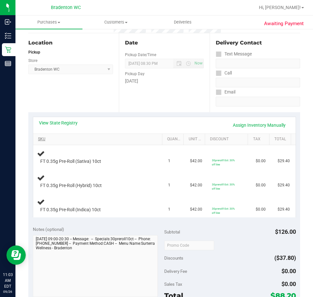
scroll to position [64, 0]
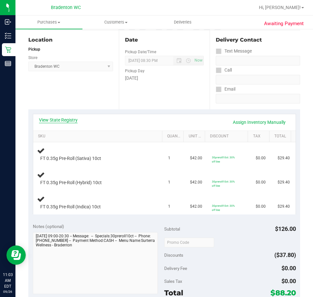
click at [71, 123] on link "View State Registry" at bounding box center [58, 120] width 39 height 6
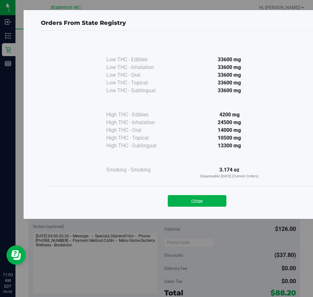
click at [181, 206] on button "Close" at bounding box center [197, 201] width 59 height 12
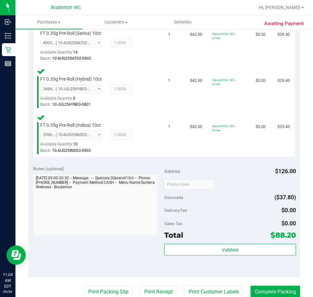
scroll to position [257, 0]
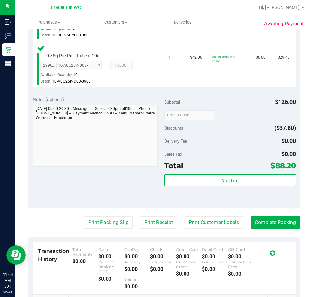
click at [213, 191] on div "Validate" at bounding box center [230, 188] width 132 height 29
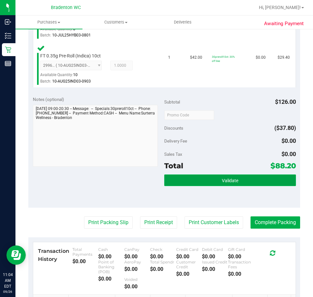
click at [229, 178] on span "Validate" at bounding box center [230, 180] width 16 height 5
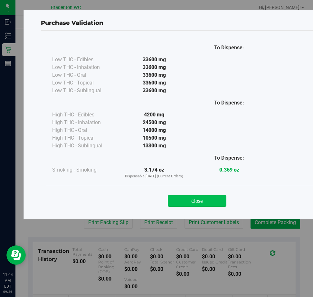
click at [194, 204] on button "Close" at bounding box center [197, 201] width 59 height 12
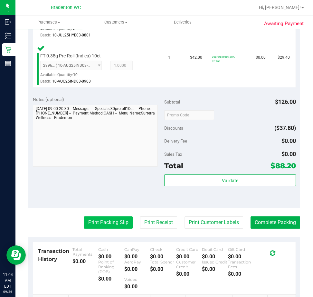
click at [108, 217] on button "Print Packing Slip" at bounding box center [108, 222] width 49 height 12
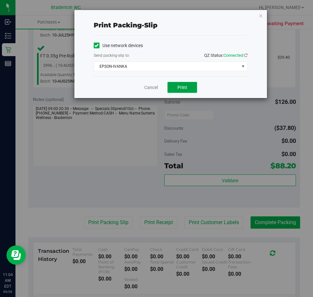
click at [184, 90] on button "Print" at bounding box center [182, 87] width 30 height 11
click at [153, 88] on link "Cancel" at bounding box center [151, 87] width 14 height 7
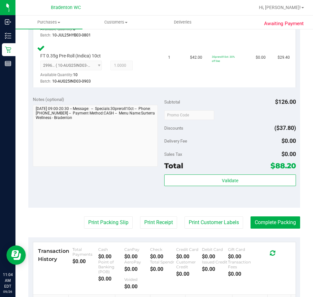
click at [262, 202] on div "Validate" at bounding box center [230, 188] width 132 height 29
click at [264, 228] on button "Complete Packing" at bounding box center [276, 222] width 50 height 12
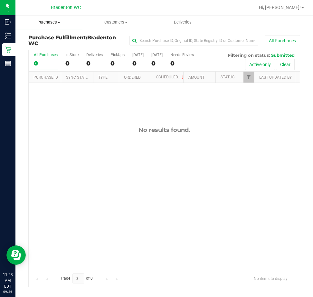
click at [44, 19] on uib-tab-heading "Purchases Summary of purchases Fulfillment All purchases" at bounding box center [48, 22] width 67 height 14
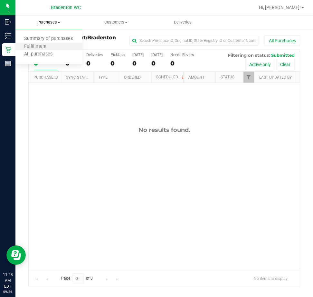
click at [44, 43] on li "Fulfillment" at bounding box center [48, 47] width 67 height 8
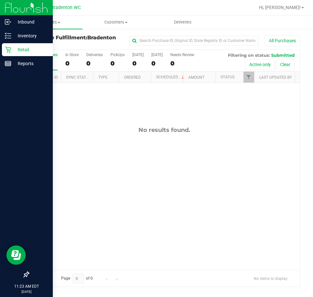
click at [10, 50] on icon at bounding box center [8, 49] width 6 height 6
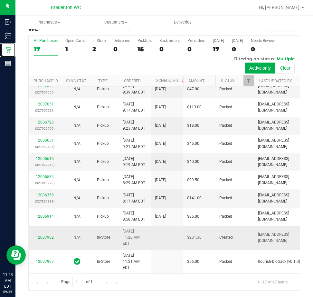
scroll to position [164, 0]
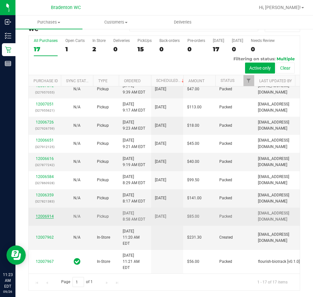
click at [41, 218] on link "12006914" at bounding box center [45, 216] width 18 height 5
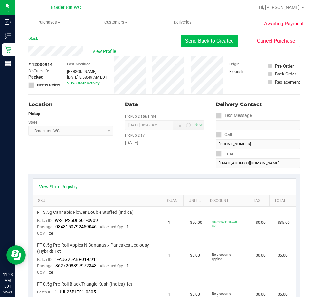
click at [207, 38] on button "Send Back to Created" at bounding box center [209, 41] width 57 height 12
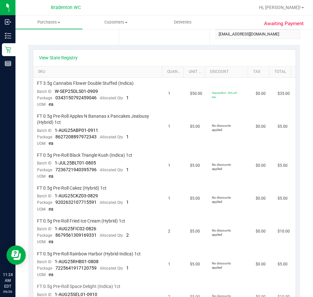
scroll to position [258, 0]
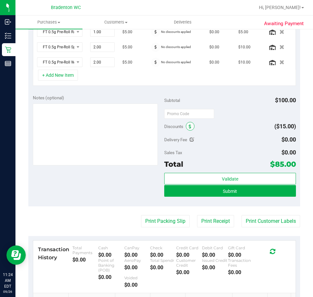
click at [189, 128] on icon at bounding box center [190, 126] width 3 height 5
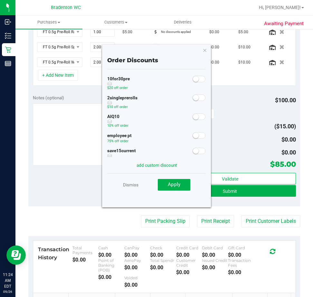
click at [197, 81] on span at bounding box center [199, 79] width 13 height 6
click at [183, 183] on button "Apply" at bounding box center [174, 185] width 33 height 12
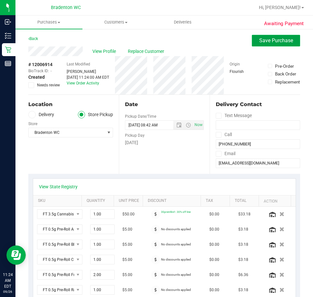
click at [273, 38] on span "Save Purchase" at bounding box center [276, 40] width 34 height 6
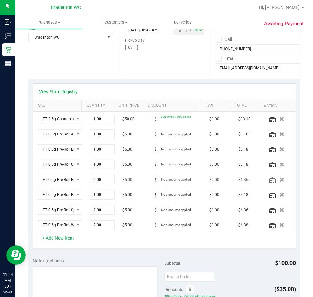
scroll to position [97, 0]
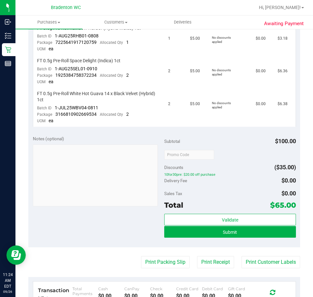
scroll to position [451, 0]
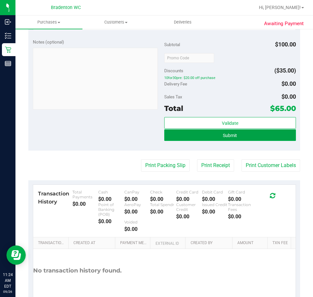
click at [227, 135] on span "Submit" at bounding box center [230, 135] width 14 height 5
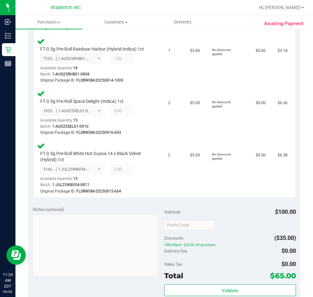
scroll to position [496, 0]
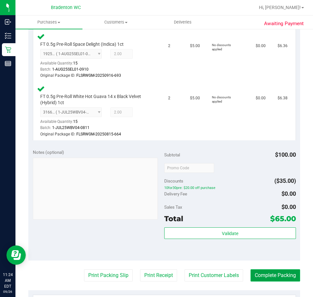
click at [260, 270] on button "Complete Packing" at bounding box center [276, 275] width 50 height 12
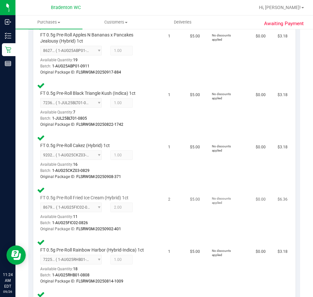
scroll to position [142, 0]
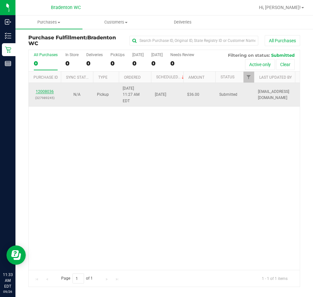
click at [44, 90] on link "12008036" at bounding box center [45, 91] width 18 height 5
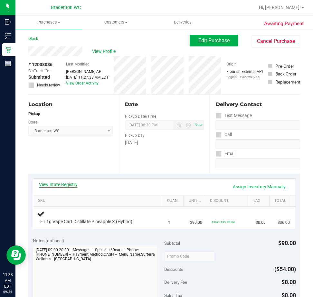
click at [65, 184] on link "View State Registry" at bounding box center [58, 184] width 39 height 6
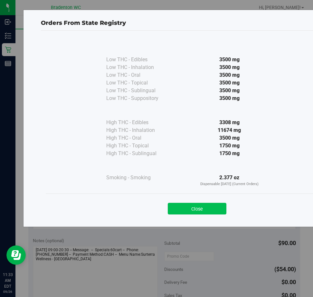
click at [203, 206] on button "Close" at bounding box center [197, 209] width 59 height 12
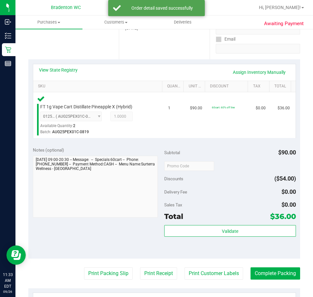
scroll to position [116, 0]
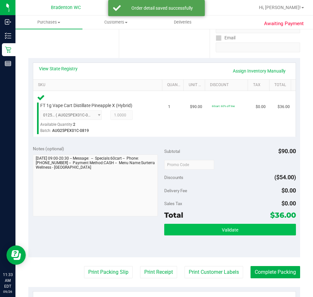
click at [202, 235] on button "Validate" at bounding box center [230, 229] width 132 height 12
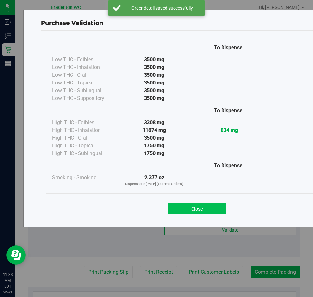
click at [193, 212] on button "Close" at bounding box center [197, 209] width 59 height 12
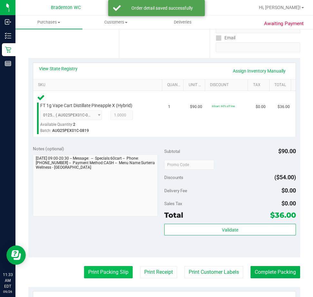
click at [96, 276] on button "Print Packing Slip" at bounding box center [108, 272] width 49 height 12
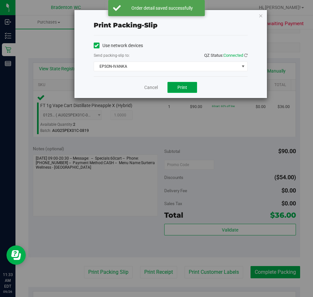
click at [185, 91] on button "Print" at bounding box center [182, 87] width 30 height 11
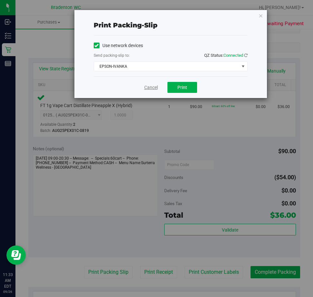
click at [153, 89] on link "Cancel" at bounding box center [151, 87] width 14 height 7
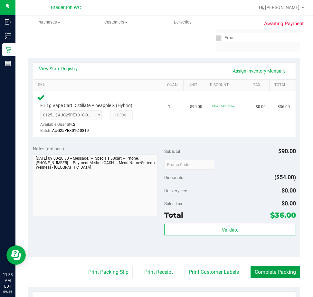
click at [274, 273] on button "Complete Packing" at bounding box center [276, 272] width 50 height 12
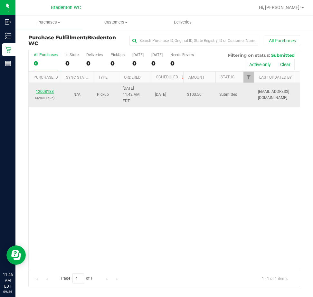
click at [50, 89] on link "12008188" at bounding box center [45, 91] width 18 height 5
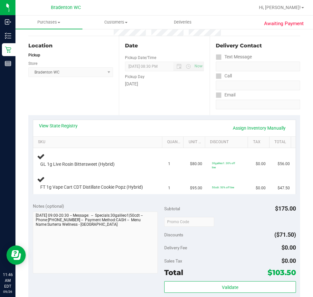
scroll to position [80, 0]
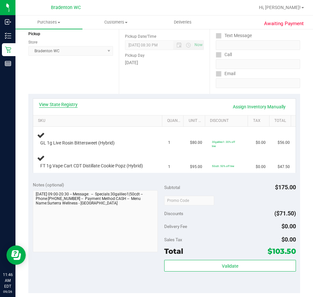
click at [74, 103] on link "View State Registry" at bounding box center [58, 104] width 39 height 6
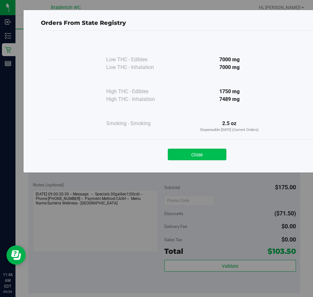
click at [197, 156] on button "Close" at bounding box center [197, 154] width 59 height 12
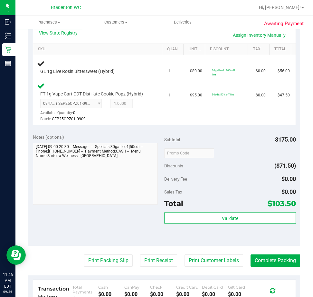
scroll to position [176, 0]
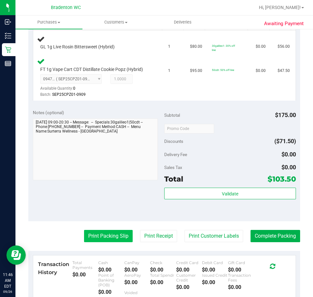
click at [102, 232] on button "Print Packing Slip" at bounding box center [108, 236] width 49 height 12
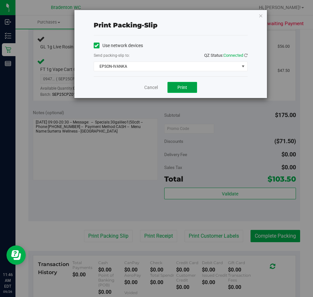
click at [187, 91] on button "Print" at bounding box center [182, 87] width 30 height 11
click at [153, 86] on link "Cancel" at bounding box center [151, 87] width 14 height 7
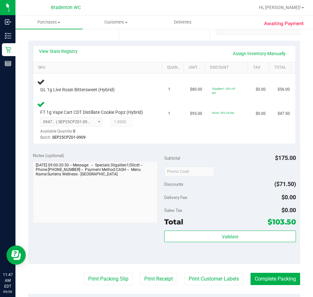
scroll to position [129, 0]
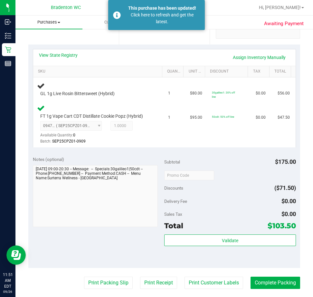
drag, startPoint x: 62, startPoint y: 28, endPoint x: 61, endPoint y: 23, distance: 5.9
click at [62, 28] on uib-tab-heading "Purchases Summary of purchases Fulfillment All purchases" at bounding box center [48, 22] width 67 height 14
click at [32, 48] on span "Fulfillment" at bounding box center [35, 46] width 40 height 5
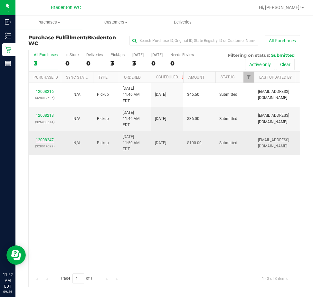
click at [46, 137] on link "12008247" at bounding box center [45, 139] width 18 height 5
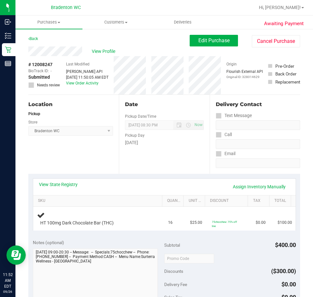
click at [68, 178] on div "View State Registry Assign Inventory Manually SKU Quantity Unit Price Discount …" at bounding box center [164, 204] width 272 height 61
click at [66, 181] on link "View State Registry" at bounding box center [58, 184] width 39 height 6
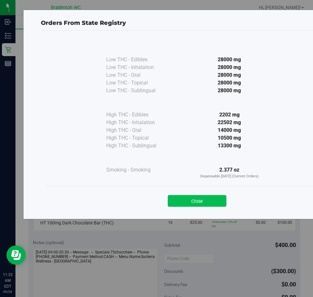
click at [200, 202] on button "Close" at bounding box center [197, 201] width 59 height 12
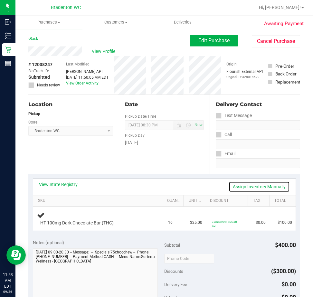
click at [252, 184] on link "Assign Inventory Manually" at bounding box center [259, 186] width 61 height 11
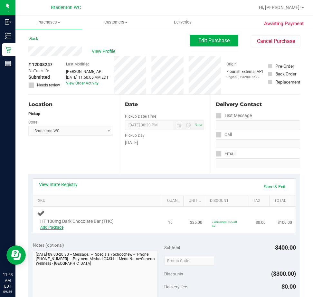
click at [54, 228] on link "Add Package" at bounding box center [51, 227] width 23 height 5
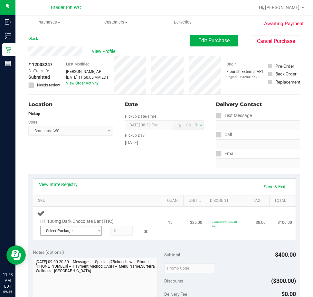
click at [83, 234] on span "Select Package" at bounding box center [67, 230] width 53 height 9
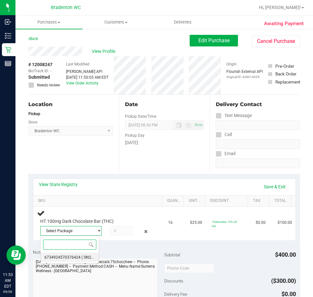
click at [73, 259] on span "6734924570376424" at bounding box center [62, 257] width 36 height 5
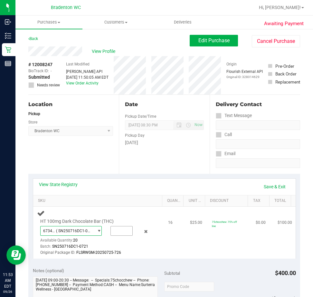
click at [121, 230] on input "text" at bounding box center [122, 230] width 22 height 9
type input "16"
click at [264, 188] on link "Save & Exit" at bounding box center [275, 186] width 30 height 11
type input "16.0000"
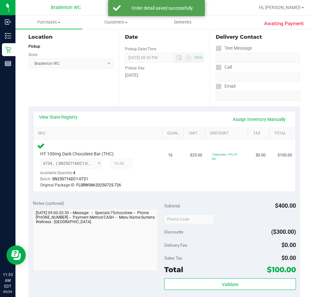
scroll to position [100, 0]
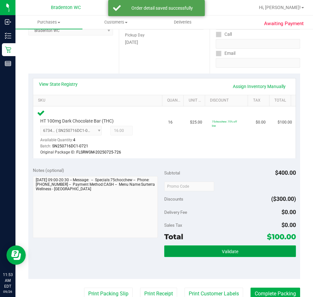
click at [222, 254] on span "Validate" at bounding box center [230, 251] width 16 height 5
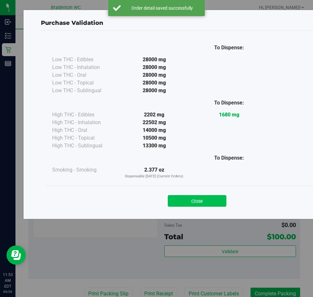
click at [194, 204] on button "Close" at bounding box center [197, 201] width 59 height 12
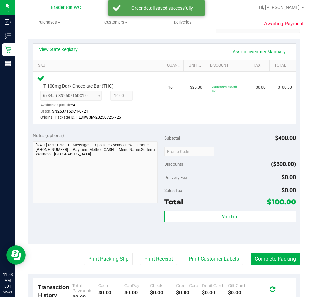
scroll to position [136, 0]
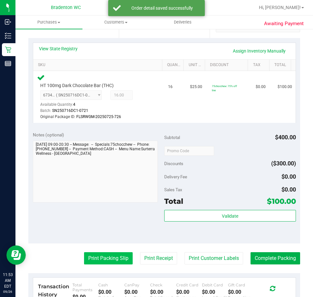
click at [94, 262] on button "Print Packing Slip" at bounding box center [108, 258] width 49 height 12
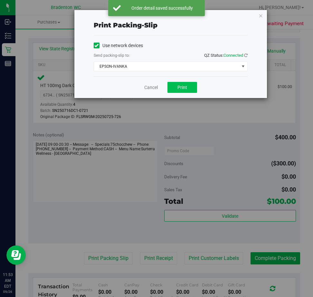
click at [190, 85] on button "Print" at bounding box center [182, 87] width 30 height 11
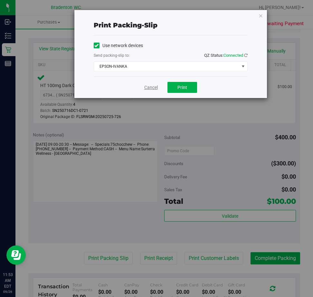
click at [145, 84] on link "Cancel" at bounding box center [151, 87] width 14 height 7
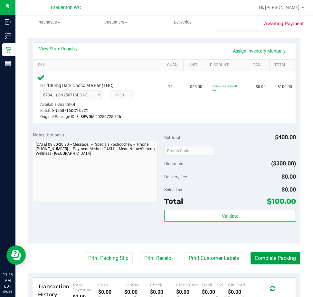
click at [268, 253] on button "Complete Packing" at bounding box center [276, 258] width 50 height 12
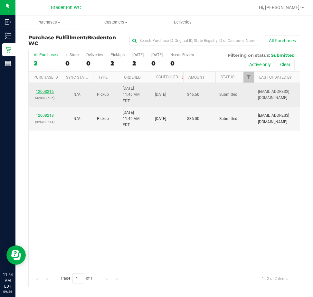
click at [49, 89] on link "12008216" at bounding box center [45, 91] width 18 height 5
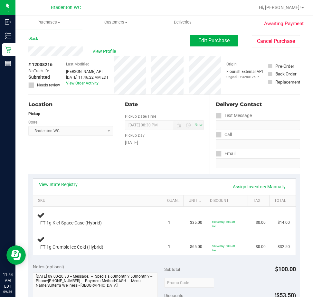
click at [69, 185] on link "View State Registry" at bounding box center [58, 184] width 39 height 6
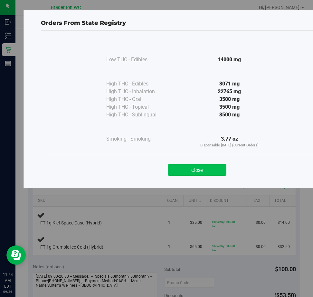
click at [211, 169] on button "Close" at bounding box center [197, 170] width 59 height 12
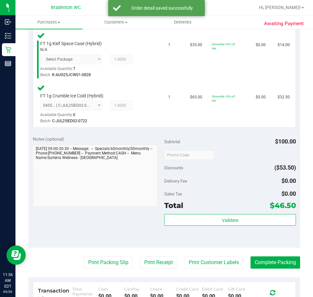
scroll to position [179, 0]
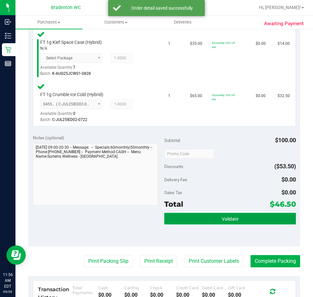
click at [224, 221] on span "Validate" at bounding box center [230, 218] width 16 height 5
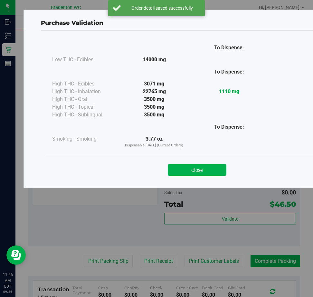
click at [200, 182] on div "To Dispense: Low THC - Edibles 14000 mg" at bounding box center [197, 106] width 312 height 151
click at [100, 255] on div "Purchase Validation To Dispense: Low THC - Edibles 14000 mg" at bounding box center [159, 148] width 318 height 297
click at [190, 172] on button "Close" at bounding box center [197, 170] width 59 height 12
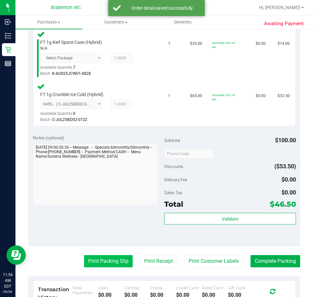
click at [101, 259] on button "Print Packing Slip" at bounding box center [108, 261] width 49 height 12
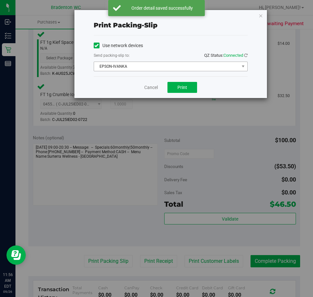
click at [189, 70] on span "EPSON-IVANKA" at bounding box center [166, 66] width 145 height 9
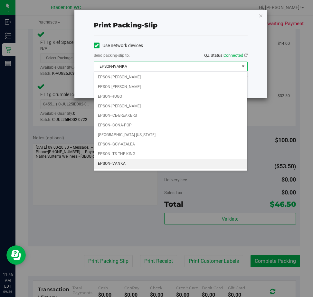
click at [73, 217] on div "Print packing-slip Use network devices Send packing-slip to: QZ Status: Connect…" at bounding box center [159, 148] width 318 height 297
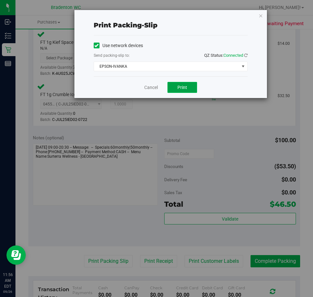
click at [189, 92] on button "Print" at bounding box center [182, 87] width 30 height 11
click at [154, 85] on link "Cancel" at bounding box center [151, 87] width 14 height 7
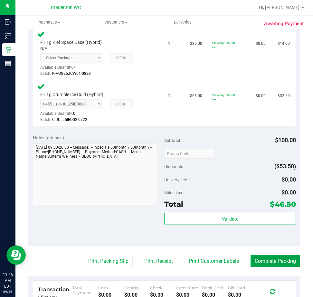
click at [265, 265] on button "Complete Packing" at bounding box center [276, 261] width 50 height 12
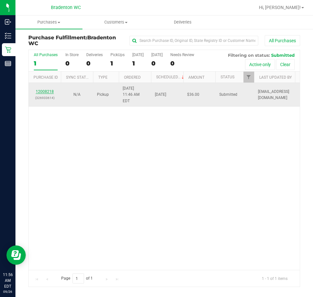
click at [50, 89] on link "12008218" at bounding box center [45, 91] width 18 height 5
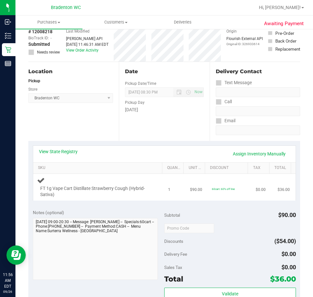
scroll to position [64, 0]
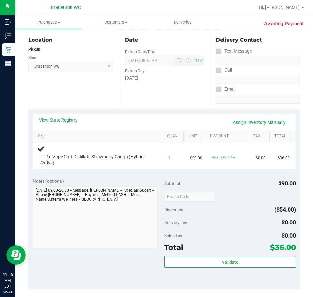
click at [63, 115] on div "View State Registry Assign Inventory Manually" at bounding box center [164, 122] width 262 height 16
click at [64, 120] on link "View State Registry" at bounding box center [58, 120] width 39 height 6
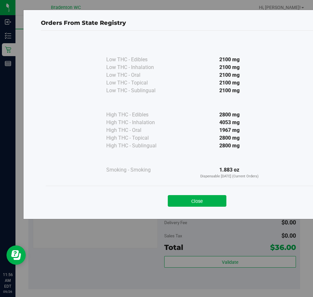
click at [198, 206] on div "Close" at bounding box center [197, 198] width 303 height 26
drag, startPoint x: 178, startPoint y: 206, endPoint x: 181, endPoint y: 200, distance: 6.6
click at [178, 205] on button "Close" at bounding box center [197, 201] width 59 height 12
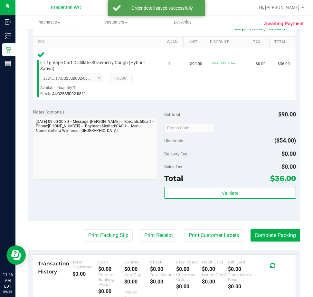
scroll to position [161, 0]
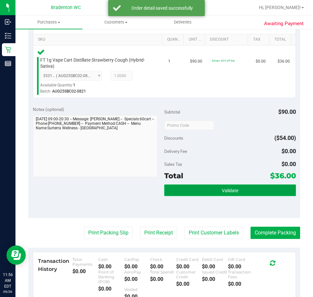
click at [199, 191] on button "Validate" at bounding box center [230, 190] width 132 height 12
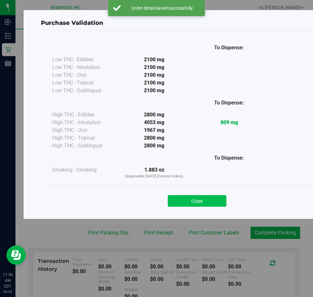
click at [194, 196] on button "Close" at bounding box center [197, 201] width 59 height 12
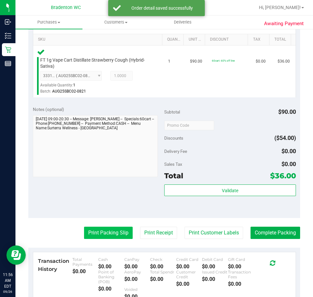
click at [110, 229] on button "Print Packing Slip" at bounding box center [108, 232] width 49 height 12
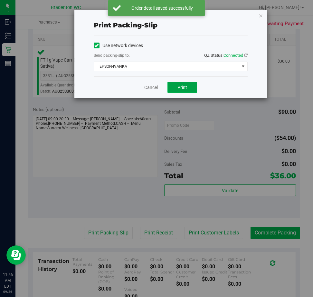
click at [185, 90] on button "Print" at bounding box center [182, 87] width 30 height 11
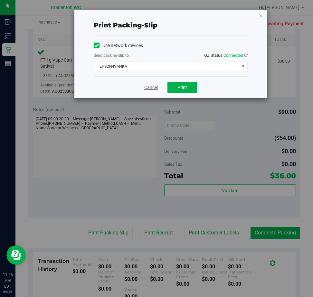
click at [156, 90] on link "Cancel" at bounding box center [151, 87] width 14 height 7
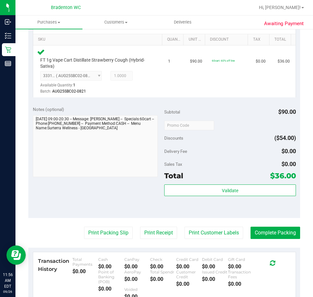
click at [259, 244] on purchase-details "Back Edit Purchase Cancel Purchase View Profile # 12008218 BioTrack ID: - Submi…" at bounding box center [164, 129] width 272 height 511
click at [274, 229] on button "Complete Packing" at bounding box center [276, 232] width 50 height 12
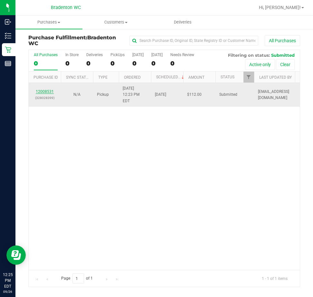
click at [48, 90] on link "12008531" at bounding box center [45, 91] width 18 height 5
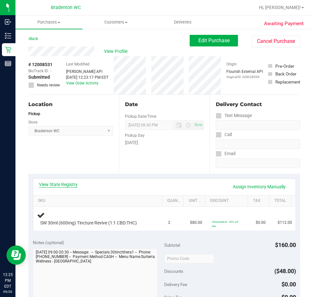
click at [55, 185] on link "View State Registry" at bounding box center [58, 184] width 39 height 6
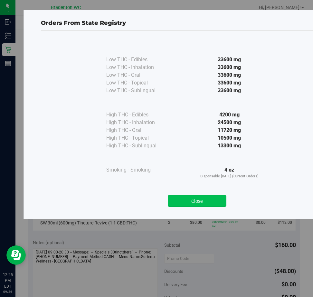
click at [200, 197] on button "Close" at bounding box center [197, 201] width 59 height 12
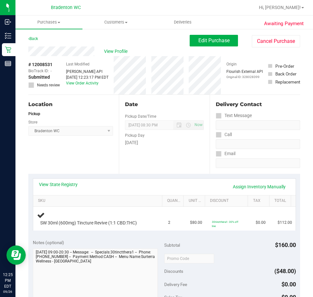
click at [64, 180] on div "View State Registry Assign Inventory Manually" at bounding box center [164, 186] width 262 height 16
click at [67, 182] on link "View State Registry" at bounding box center [58, 184] width 39 height 6
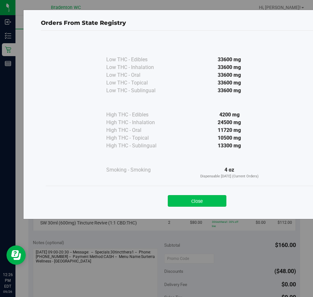
click at [205, 197] on button "Close" at bounding box center [197, 201] width 59 height 12
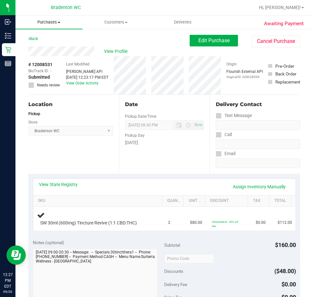
click at [46, 23] on span "Purchases" at bounding box center [48, 22] width 67 height 6
click at [51, 45] on span "Fulfillment" at bounding box center [35, 46] width 40 height 5
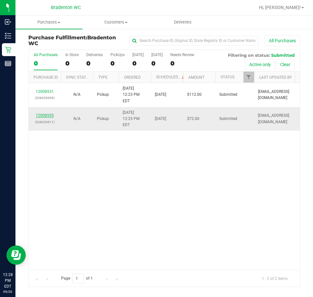
click at [50, 113] on link "12008555" at bounding box center [45, 115] width 18 height 5
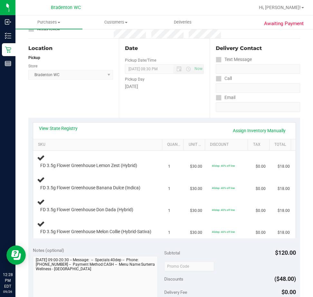
scroll to position [66, 0]
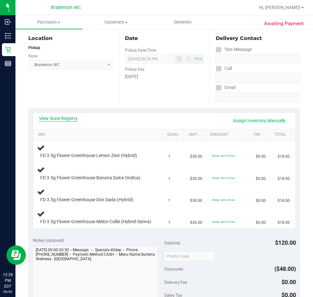
click at [63, 117] on link "View State Registry" at bounding box center [58, 118] width 39 height 6
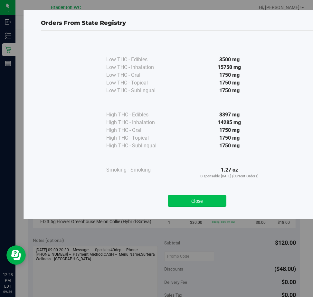
click at [203, 198] on button "Close" at bounding box center [197, 201] width 59 height 12
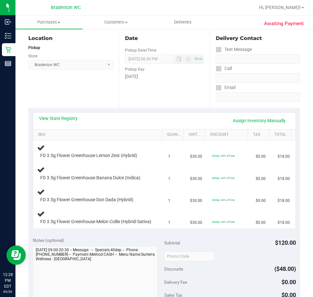
click at [66, 120] on link "View State Registry" at bounding box center [58, 118] width 39 height 6
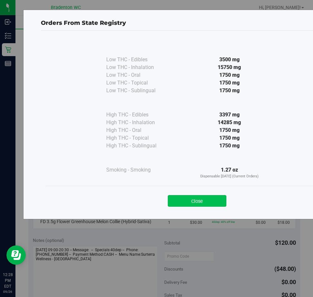
click at [207, 204] on button "Close" at bounding box center [197, 201] width 59 height 12
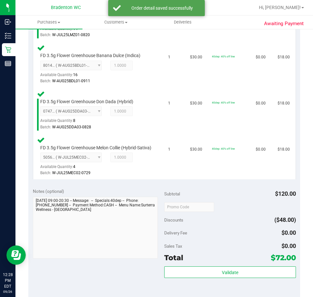
scroll to position [211, 0]
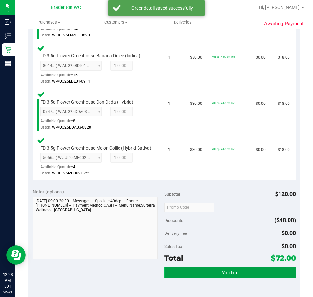
click at [195, 273] on button "Validate" at bounding box center [230, 272] width 132 height 12
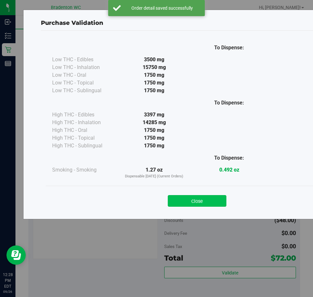
click at [194, 205] on button "Close" at bounding box center [197, 201] width 59 height 12
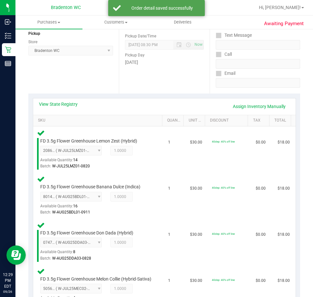
scroll to position [0, 0]
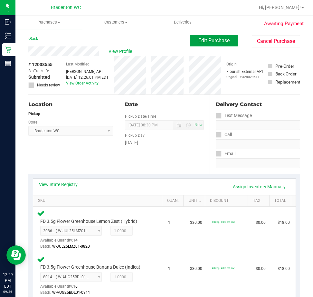
click at [214, 44] on button "Edit Purchase" at bounding box center [214, 41] width 48 height 12
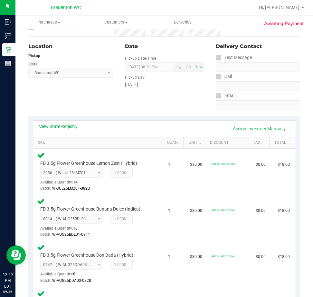
scroll to position [77, 0]
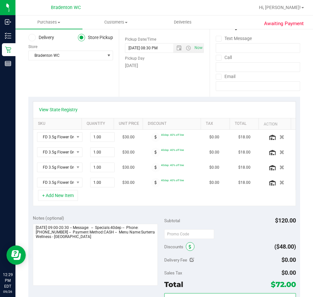
click at [189, 246] on icon at bounding box center [190, 246] width 3 height 5
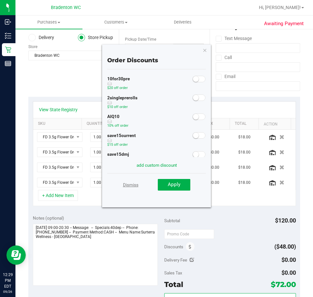
click at [127, 185] on link "Dismiss" at bounding box center [130, 185] width 15 height 12
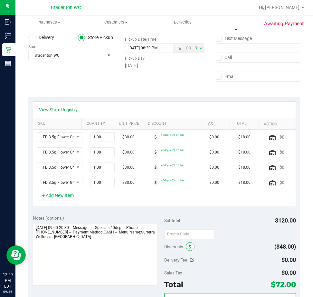
click at [189, 246] on icon at bounding box center [190, 246] width 3 height 5
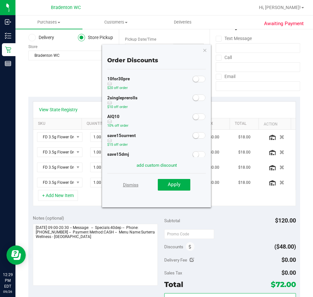
click at [128, 189] on link "Dismiss" at bounding box center [130, 185] width 15 height 12
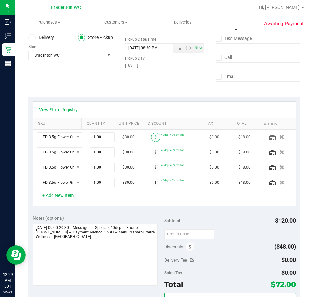
click at [155, 137] on icon at bounding box center [156, 137] width 2 height 4
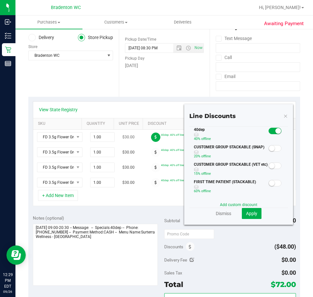
click at [155, 137] on icon at bounding box center [156, 137] width 2 height 4
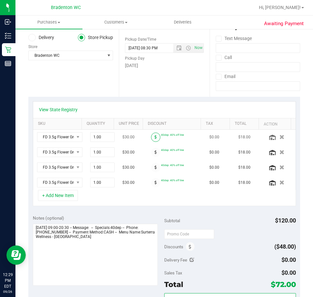
click at [155, 137] on icon at bounding box center [156, 137] width 2 height 4
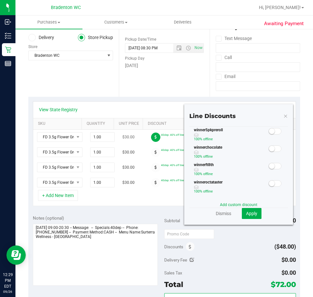
scroll to position [240, 0]
click at [216, 213] on link "Dismiss" at bounding box center [223, 213] width 15 height 6
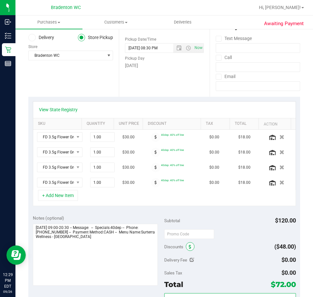
click at [189, 246] on icon at bounding box center [190, 246] width 3 height 5
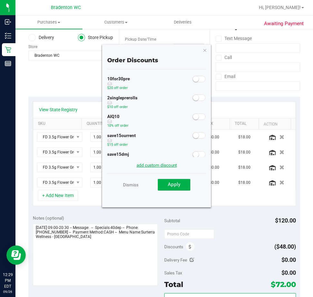
click at [154, 167] on link "add custom discount" at bounding box center [157, 164] width 40 height 5
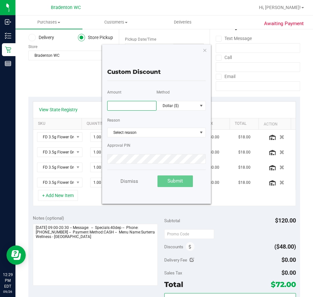
click at [128, 108] on input "text" at bounding box center [131, 106] width 49 height 10
click at [165, 72] on h4 "Custom Discount" at bounding box center [156, 72] width 99 height 6
type input "22.00"
click at [141, 137] on span "Select reason" at bounding box center [153, 132] width 90 height 9
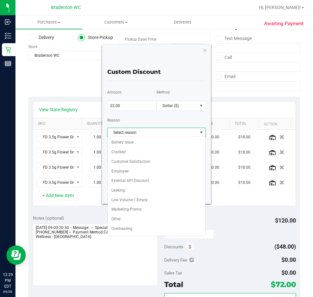
click at [155, 131] on span "Select reason" at bounding box center [153, 132] width 90 height 9
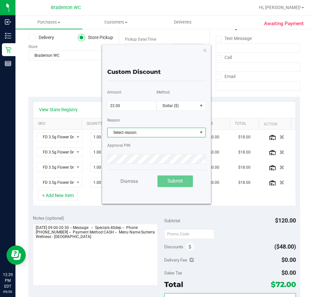
click at [152, 130] on span "Select reason" at bounding box center [153, 132] width 90 height 9
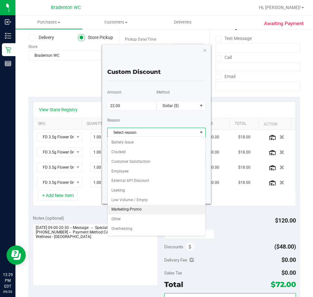
click at [128, 210] on li "Marketing-Promo" at bounding box center [157, 209] width 98 height 10
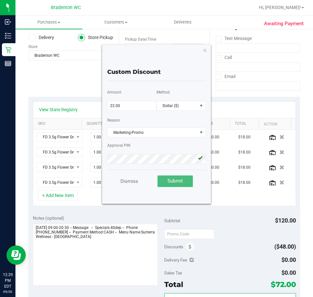
click at [175, 182] on span "Submit" at bounding box center [174, 181] width 15 height 6
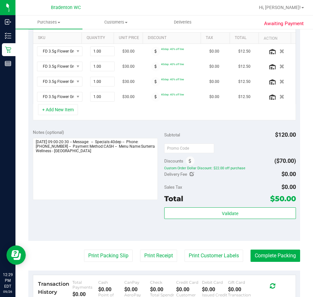
scroll to position [0, 0]
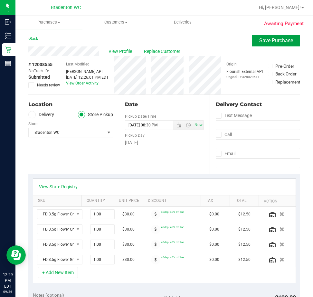
click at [281, 40] on span "Save Purchase" at bounding box center [276, 40] width 34 height 6
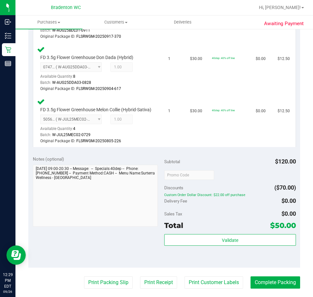
scroll to position [268, 0]
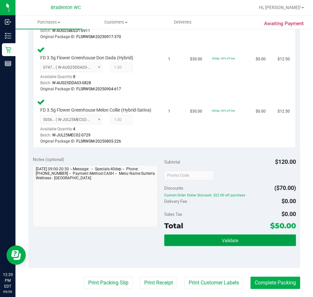
click at [231, 241] on button "Validate" at bounding box center [230, 240] width 132 height 12
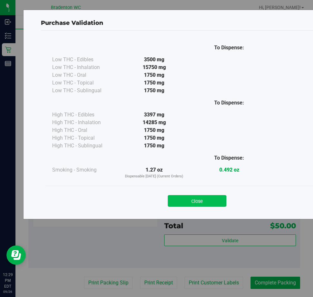
click at [205, 204] on button "Close" at bounding box center [197, 201] width 59 height 12
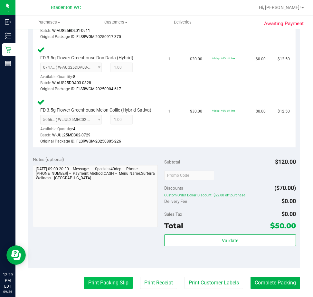
click at [110, 284] on button "Print Packing Slip" at bounding box center [108, 282] width 49 height 12
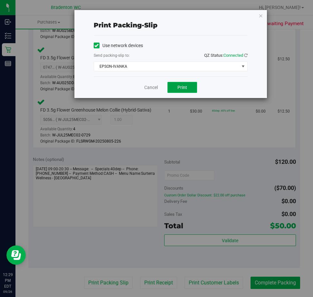
click at [186, 89] on span "Print" at bounding box center [182, 87] width 10 height 5
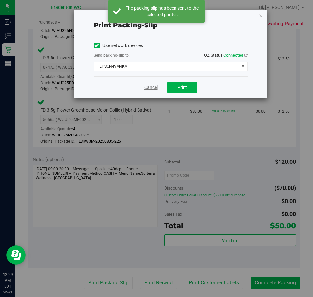
click at [150, 90] on link "Cancel" at bounding box center [151, 87] width 14 height 7
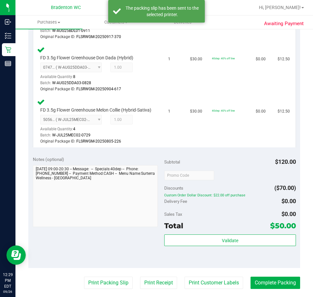
scroll to position [315, 0]
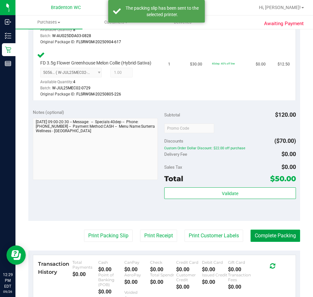
click at [256, 242] on button "Complete Packing" at bounding box center [276, 235] width 50 height 12
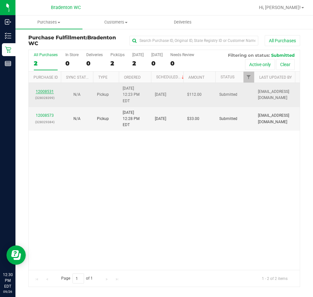
click at [47, 89] on link "12008531" at bounding box center [45, 91] width 18 height 5
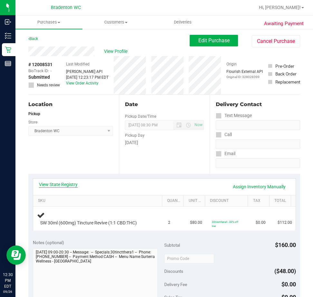
click at [67, 186] on link "View State Registry" at bounding box center [58, 184] width 39 height 6
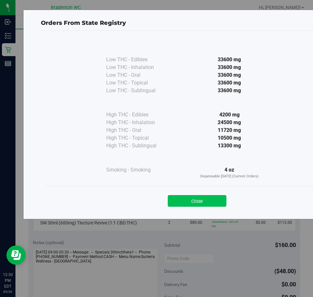
click at [198, 201] on button "Close" at bounding box center [197, 201] width 59 height 12
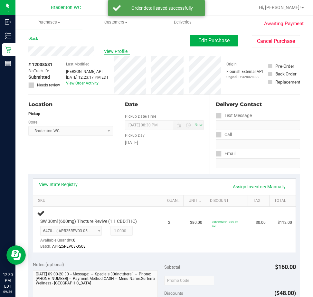
click at [113, 51] on span "View Profile" at bounding box center [117, 51] width 26 height 7
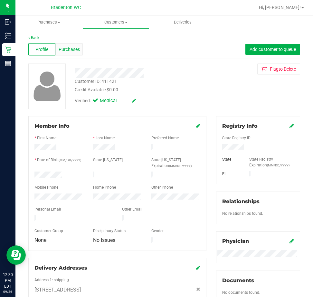
click at [69, 48] on span "Purchases" at bounding box center [69, 49] width 21 height 7
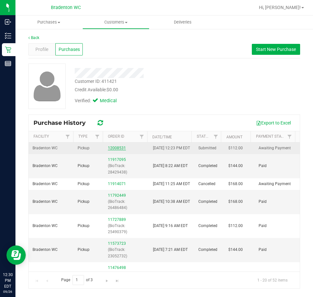
click at [119, 150] on link "12008531" at bounding box center [117, 148] width 18 height 5
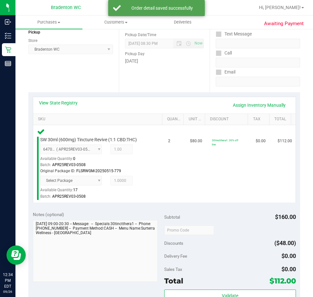
scroll to position [143, 0]
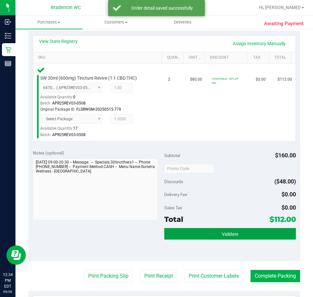
click at [215, 238] on button "Validate" at bounding box center [230, 234] width 132 height 12
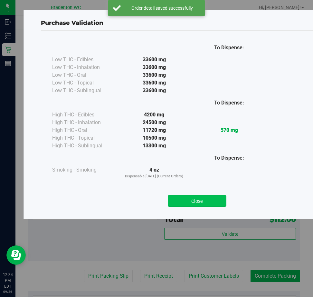
click at [188, 196] on button "Close" at bounding box center [197, 201] width 59 height 12
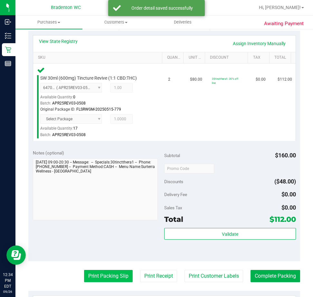
click at [110, 278] on button "Print Packing Slip" at bounding box center [108, 276] width 49 height 12
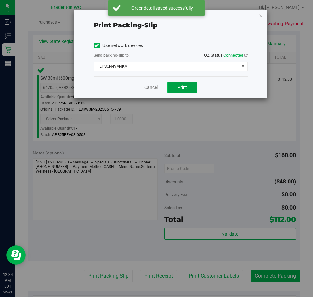
click at [191, 92] on button "Print" at bounding box center [182, 87] width 30 height 11
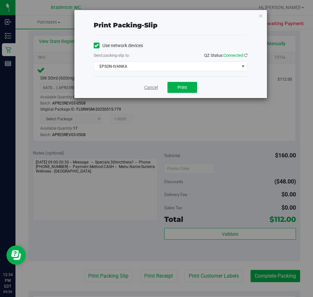
click at [150, 87] on link "Cancel" at bounding box center [151, 87] width 14 height 7
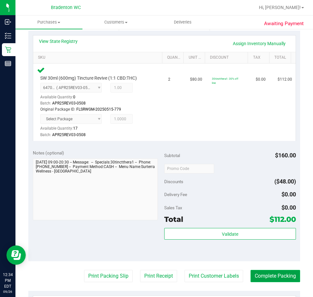
click at [285, 281] on button "Complete Packing" at bounding box center [276, 276] width 50 height 12
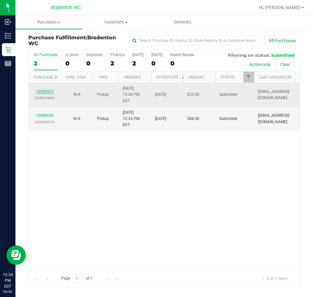
click at [45, 89] on link "12008573" at bounding box center [45, 91] width 18 height 5
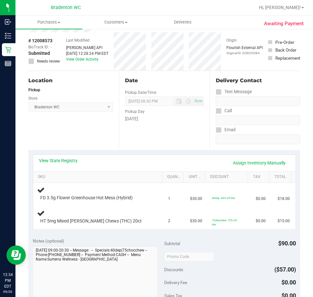
scroll to position [24, 0]
click at [67, 158] on link "View State Registry" at bounding box center [58, 160] width 39 height 6
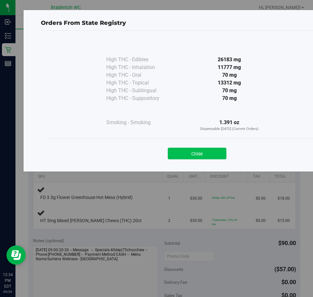
click at [198, 158] on button "Close" at bounding box center [197, 153] width 59 height 12
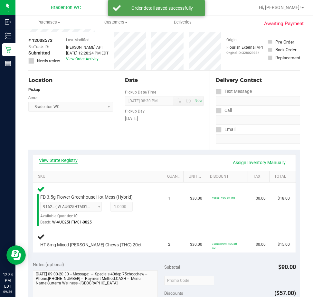
click at [59, 161] on link "View State Registry" at bounding box center [58, 160] width 39 height 6
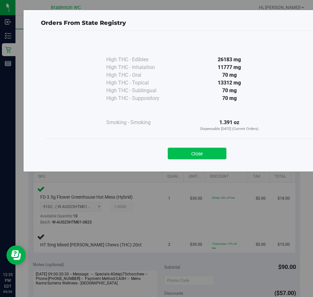
click at [199, 154] on button "Close" at bounding box center [197, 153] width 59 height 12
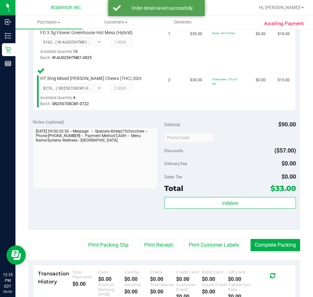
scroll to position [199, 0]
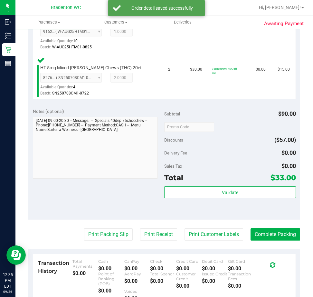
click at [223, 208] on div "Validate" at bounding box center [230, 200] width 132 height 29
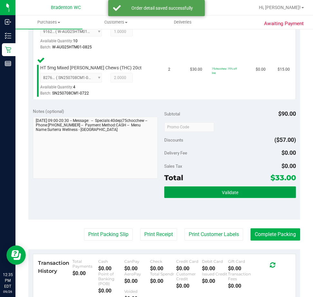
click at [234, 197] on button "Validate" at bounding box center [230, 192] width 132 height 12
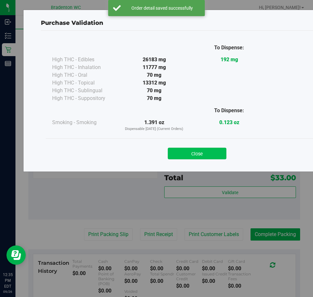
click at [203, 150] on button "Close" at bounding box center [197, 153] width 59 height 12
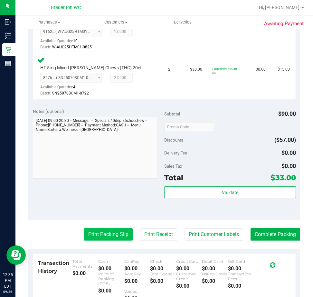
click at [103, 237] on button "Print Packing Slip" at bounding box center [108, 234] width 49 height 12
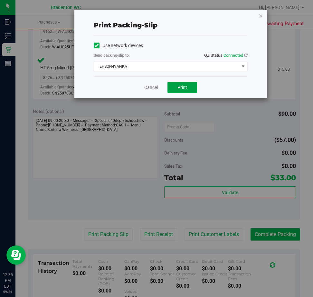
click at [191, 89] on button "Print" at bounding box center [182, 87] width 30 height 11
click at [145, 87] on link "Cancel" at bounding box center [151, 87] width 14 height 7
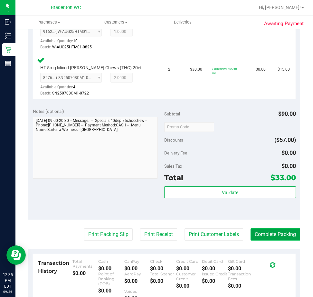
click at [251, 228] on button "Complete Packing" at bounding box center [276, 234] width 50 height 12
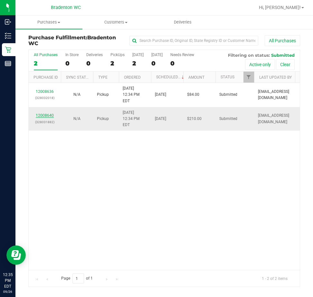
click at [46, 118] on link "12008640" at bounding box center [45, 115] width 18 height 5
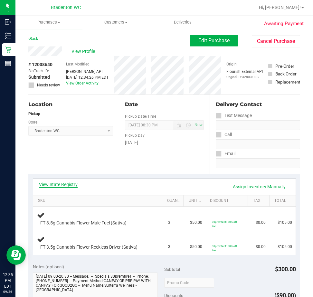
click at [67, 184] on link "View State Registry" at bounding box center [58, 184] width 39 height 6
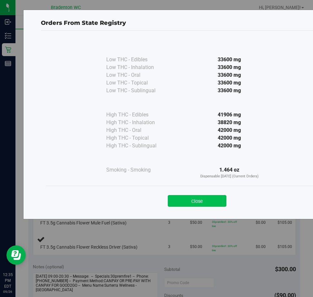
click at [214, 204] on button "Close" at bounding box center [197, 201] width 59 height 12
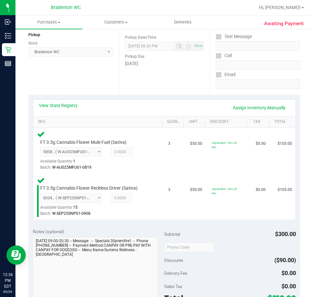
scroll to position [197, 0]
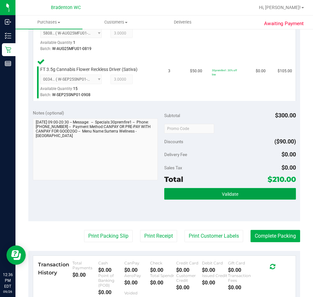
click at [229, 197] on button "Validate" at bounding box center [230, 194] width 132 height 12
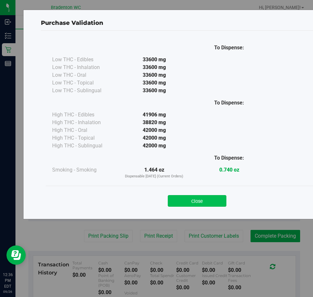
click at [195, 195] on button "Close" at bounding box center [197, 201] width 59 height 12
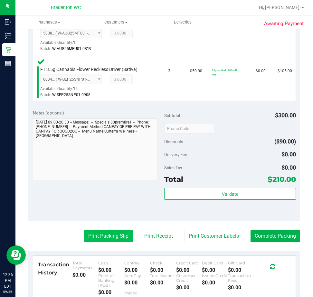
click at [113, 236] on button "Print Packing Slip" at bounding box center [108, 236] width 49 height 12
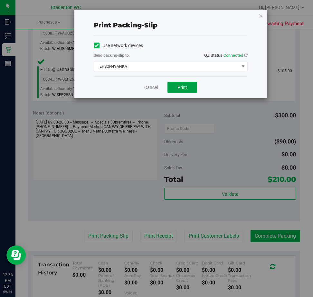
click at [184, 92] on button "Print" at bounding box center [182, 87] width 30 height 11
click at [147, 88] on link "Cancel" at bounding box center [151, 87] width 14 height 7
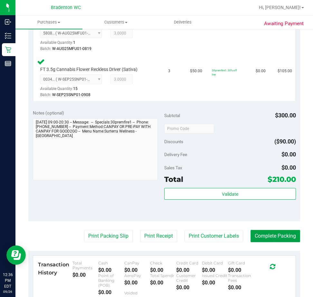
click at [261, 233] on button "Complete Packing" at bounding box center [276, 236] width 50 height 12
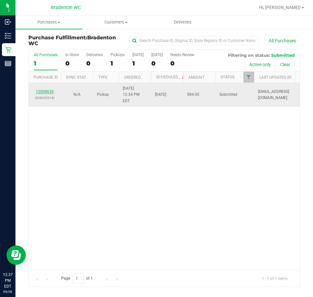
click at [45, 94] on link "12008636" at bounding box center [45, 91] width 18 height 5
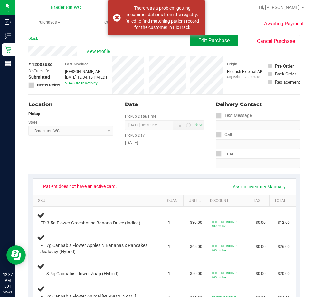
click at [209, 45] on button "Edit Purchase" at bounding box center [214, 41] width 48 height 12
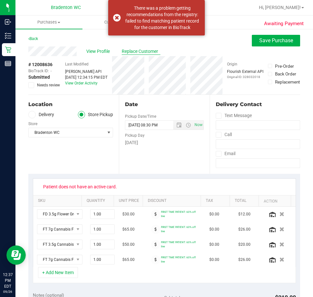
click at [139, 52] on span "Replace Customer" at bounding box center [141, 51] width 39 height 7
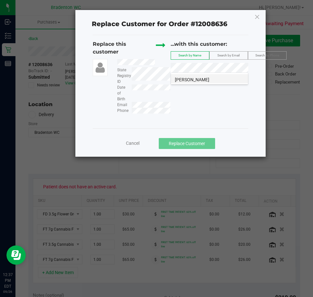
click at [203, 80] on span "TIFFANY OGLINE" at bounding box center [192, 79] width 34 height 5
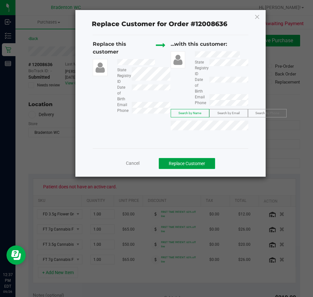
click at [205, 164] on button "Replace Customer" at bounding box center [187, 163] width 56 height 11
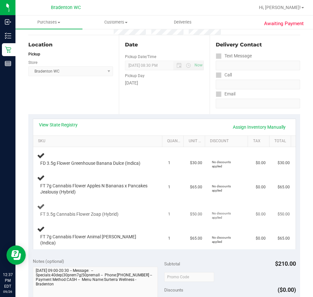
scroll to position [129, 0]
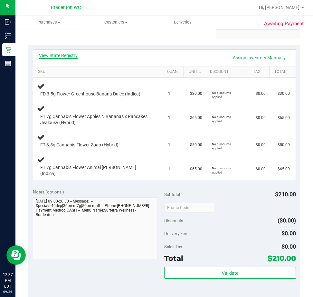
click at [77, 54] on link "View State Registry" at bounding box center [58, 55] width 39 height 6
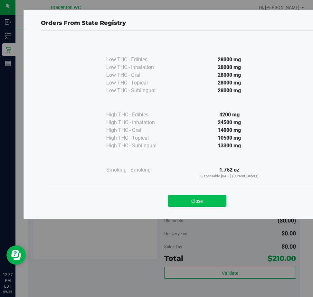
click at [213, 201] on button "Close" at bounding box center [197, 201] width 59 height 12
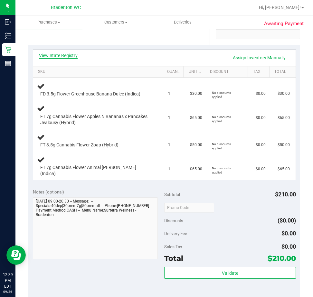
click at [63, 57] on link "View State Registry" at bounding box center [58, 55] width 39 height 6
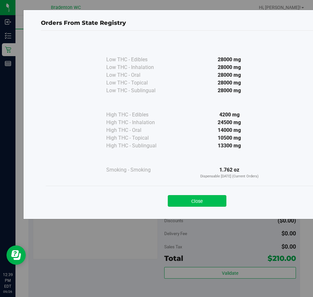
click at [205, 206] on button "Close" at bounding box center [197, 201] width 59 height 12
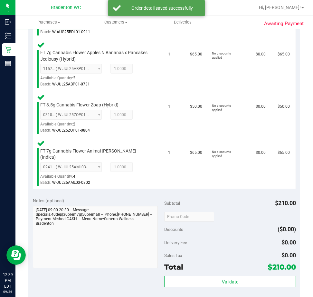
scroll to position [275, 0]
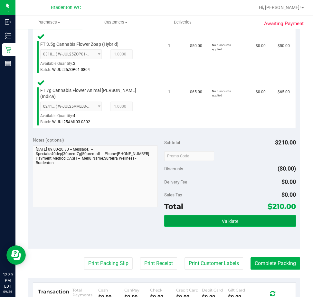
click at [207, 215] on button "Validate" at bounding box center [230, 221] width 132 height 12
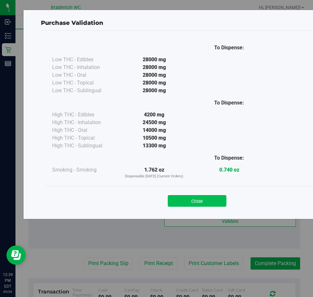
click at [205, 196] on button "Close" at bounding box center [197, 201] width 59 height 12
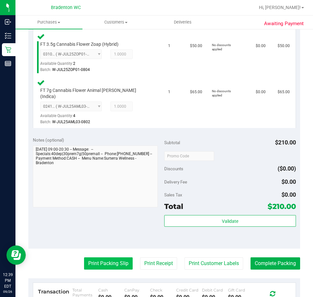
click at [110, 257] on button "Print Packing Slip" at bounding box center [108, 263] width 49 height 12
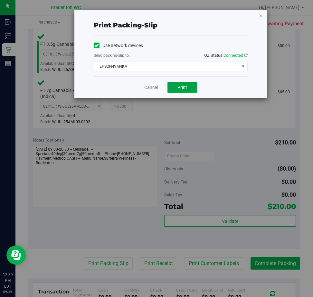
click at [185, 91] on button "Print" at bounding box center [182, 87] width 30 height 11
click at [153, 88] on link "Cancel" at bounding box center [151, 87] width 14 height 7
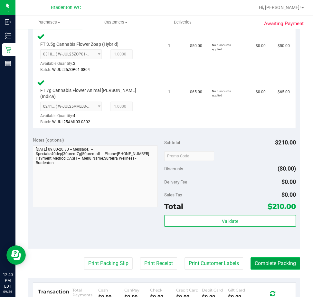
click at [254, 257] on button "Complete Packing" at bounding box center [276, 263] width 50 height 12
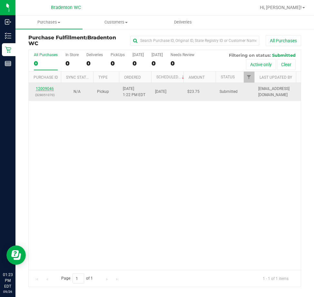
click at [46, 89] on link "12009046" at bounding box center [45, 88] width 18 height 5
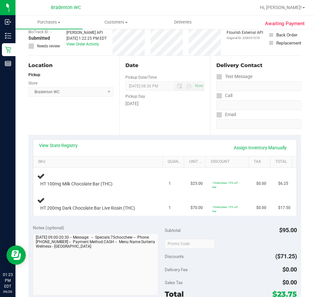
scroll to position [41, 0]
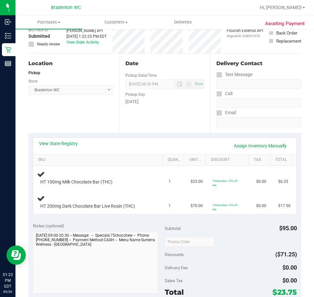
click at [69, 155] on th "SKU" at bounding box center [97, 160] width 129 height 12
click at [64, 144] on link "View State Registry" at bounding box center [58, 143] width 39 height 6
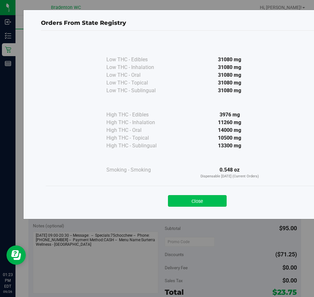
click at [195, 197] on button "Close" at bounding box center [197, 201] width 59 height 12
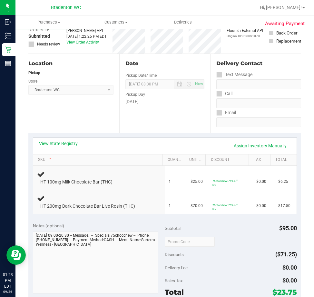
click at [106, 143] on div "View State Registry Assign Inventory Manually" at bounding box center [164, 145] width 251 height 11
click at [57, 162] on link "SKU" at bounding box center [99, 159] width 122 height 5
click at [67, 126] on div "Location Pickup Store Bradenton WC Select Store Bonita Springs WC Boynton Beach…" at bounding box center [73, 93] width 91 height 79
click at [64, 145] on link "View State Registry" at bounding box center [58, 143] width 39 height 6
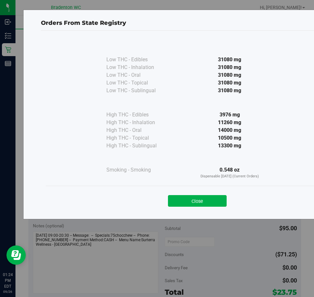
click at [207, 207] on div "Close" at bounding box center [197, 198] width 303 height 26
click at [198, 197] on button "Close" at bounding box center [197, 201] width 59 height 12
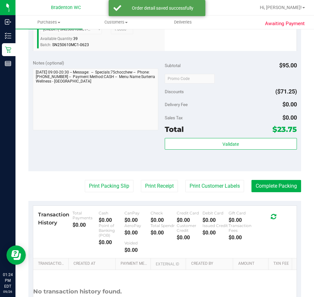
scroll to position [249, 0]
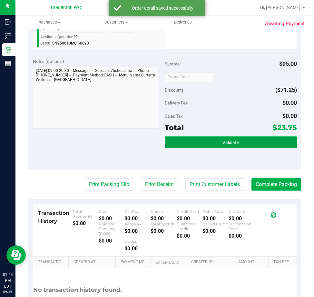
click at [214, 138] on button "Validate" at bounding box center [231, 142] width 132 height 12
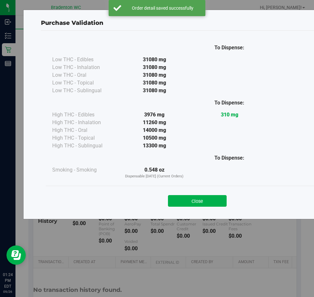
click at [203, 177] on div at bounding box center [229, 172] width 75 height 13
click at [196, 202] on button "Close" at bounding box center [197, 201] width 59 height 12
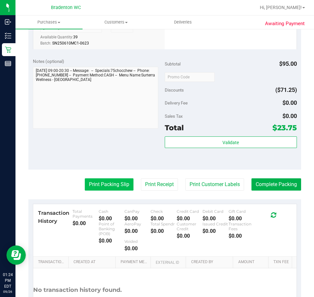
click at [99, 180] on button "Print Packing Slip" at bounding box center [109, 184] width 49 height 12
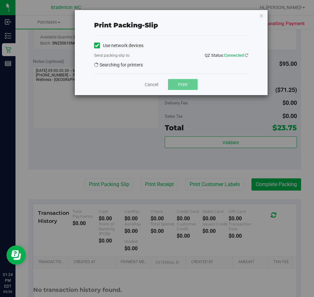
click at [172, 90] on button "Print" at bounding box center [183, 84] width 30 height 11
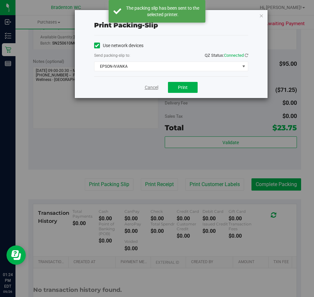
click at [152, 88] on link "Cancel" at bounding box center [152, 87] width 14 height 7
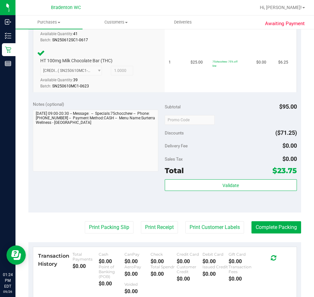
scroll to position [217, 0]
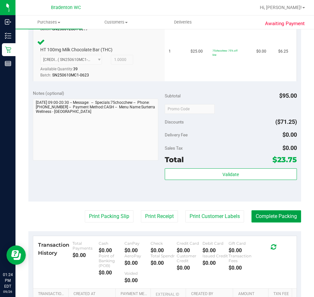
click at [262, 216] on button "Complete Packing" at bounding box center [276, 216] width 50 height 12
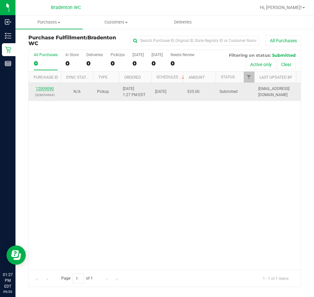
click at [41, 88] on link "12009090" at bounding box center [45, 88] width 18 height 5
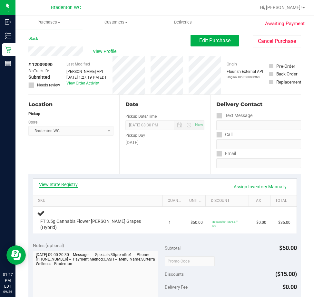
click at [64, 182] on link "View State Registry" at bounding box center [58, 184] width 39 height 6
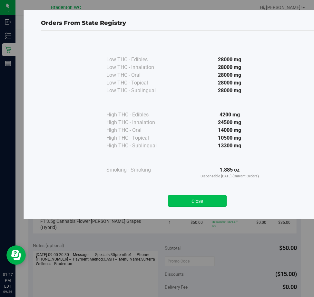
click at [218, 200] on button "Close" at bounding box center [197, 201] width 59 height 12
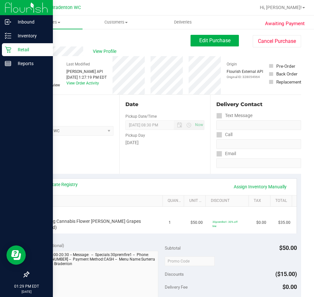
click at [14, 142] on div at bounding box center [26, 169] width 53 height 197
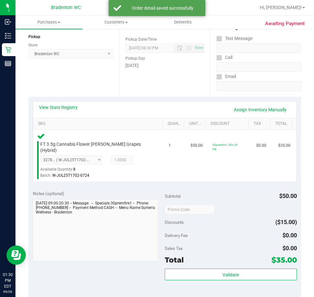
scroll to position [131, 0]
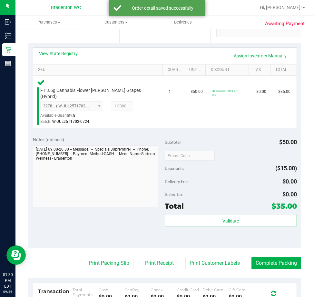
click at [224, 235] on div "Validate" at bounding box center [231, 228] width 132 height 29
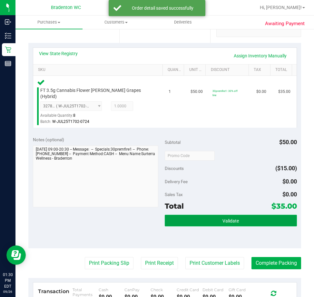
click at [229, 218] on span "Validate" at bounding box center [230, 220] width 16 height 5
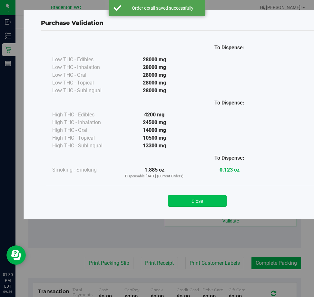
click at [194, 204] on button "Close" at bounding box center [197, 201] width 59 height 12
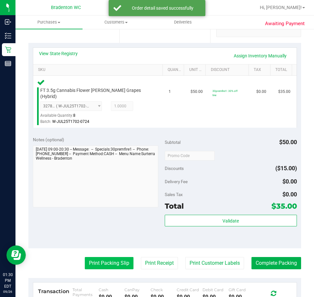
click at [103, 258] on button "Print Packing Slip" at bounding box center [109, 263] width 49 height 12
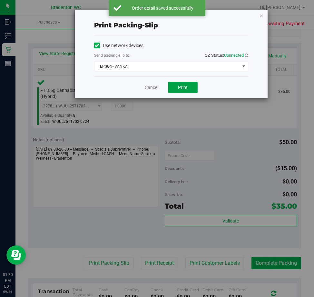
click at [185, 85] on span "Print" at bounding box center [183, 87] width 10 height 5
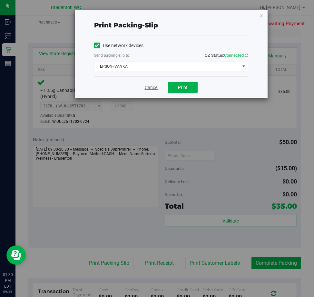
click at [146, 85] on link "Cancel" at bounding box center [152, 87] width 14 height 7
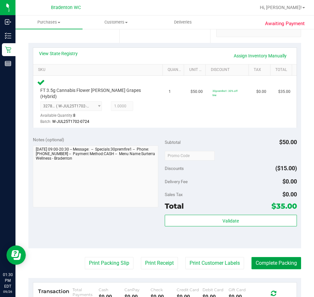
click at [277, 257] on button "Complete Packing" at bounding box center [276, 263] width 50 height 12
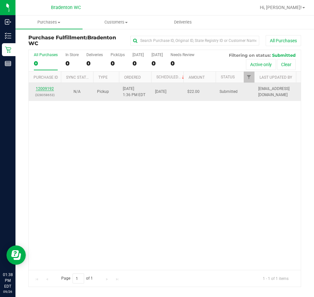
click at [51, 88] on link "12009192" at bounding box center [45, 88] width 18 height 5
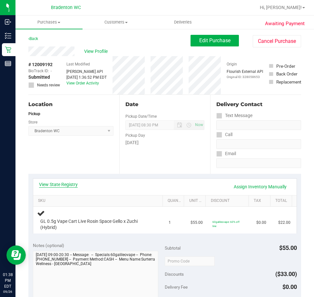
click at [64, 184] on link "View State Registry" at bounding box center [58, 184] width 39 height 6
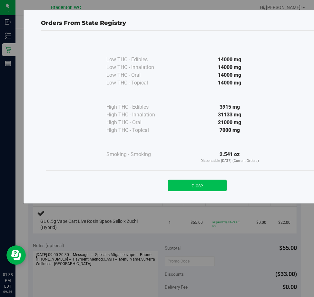
click at [208, 184] on button "Close" at bounding box center [197, 185] width 59 height 12
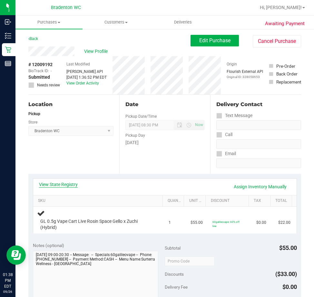
click at [67, 186] on link "View State Registry" at bounding box center [58, 184] width 39 height 6
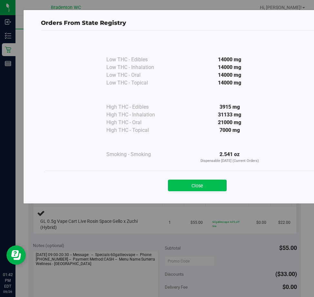
click at [191, 181] on button "Close" at bounding box center [197, 185] width 59 height 12
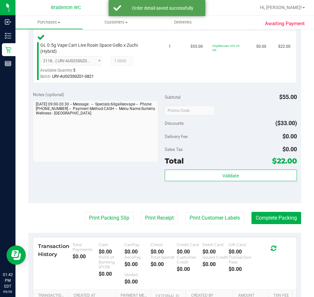
scroll to position [182, 0]
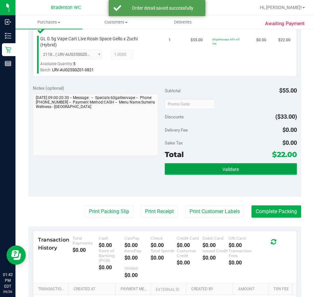
click at [203, 170] on button "Validate" at bounding box center [231, 169] width 132 height 12
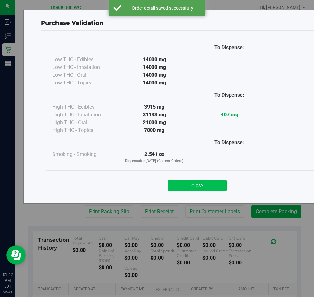
click at [195, 188] on button "Close" at bounding box center [197, 185] width 59 height 12
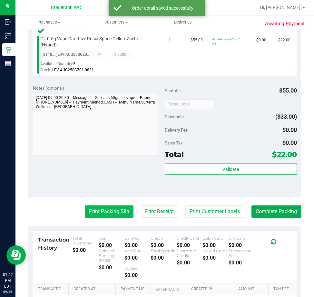
click at [113, 215] on button "Print Packing Slip" at bounding box center [109, 211] width 49 height 12
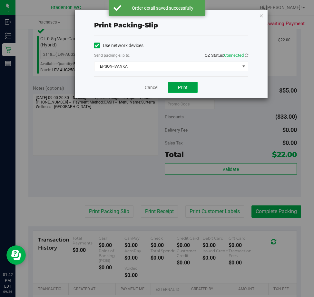
click at [187, 88] on span "Print" at bounding box center [183, 87] width 10 height 5
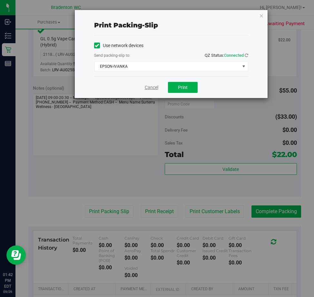
click at [150, 88] on link "Cancel" at bounding box center [152, 87] width 14 height 7
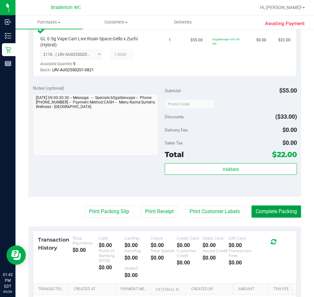
click at [277, 213] on button "Complete Packing" at bounding box center [276, 211] width 50 height 12
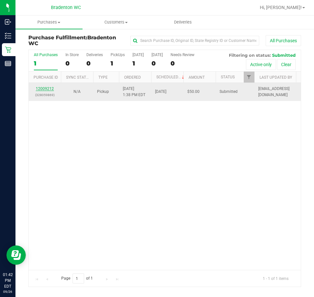
click at [49, 89] on link "12009212" at bounding box center [45, 88] width 18 height 5
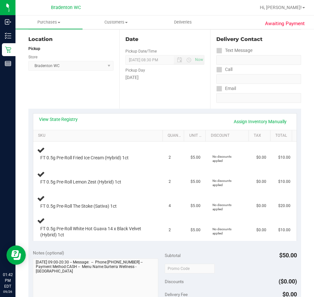
scroll to position [65, 0]
click at [75, 118] on link "View State Registry" at bounding box center [58, 119] width 39 height 6
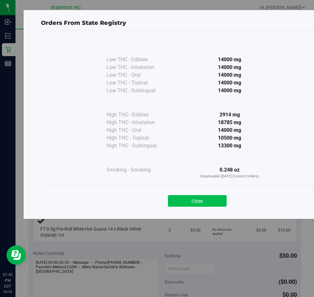
click at [196, 199] on button "Close" at bounding box center [197, 201] width 59 height 12
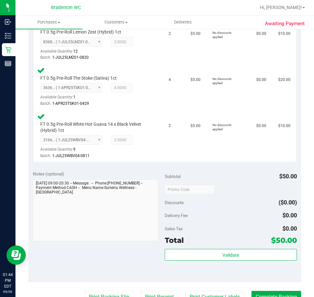
scroll to position [236, 0]
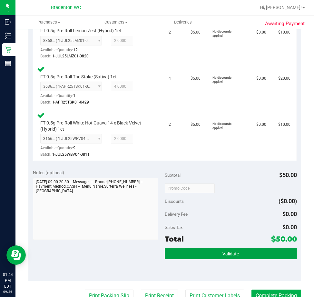
click at [231, 257] on button "Validate" at bounding box center [231, 253] width 132 height 12
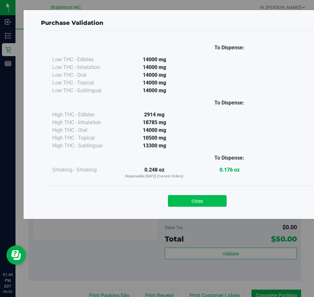
click at [201, 205] on button "Close" at bounding box center [197, 201] width 59 height 12
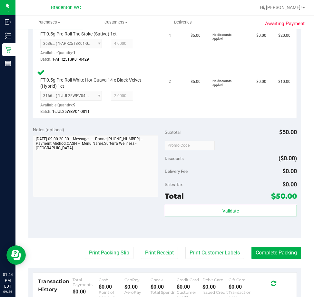
scroll to position [315, 0]
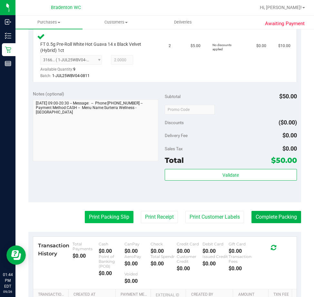
click at [96, 215] on button "Print Packing Slip" at bounding box center [109, 217] width 49 height 12
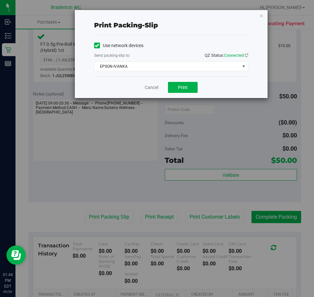
click at [185, 99] on div "Print packing-slip Use network devices Send packing-slip to: QZ Status: Connect…" at bounding box center [159, 148] width 318 height 297
click at [181, 86] on span "Print" at bounding box center [183, 87] width 10 height 5
click at [149, 89] on link "Cancel" at bounding box center [152, 87] width 14 height 7
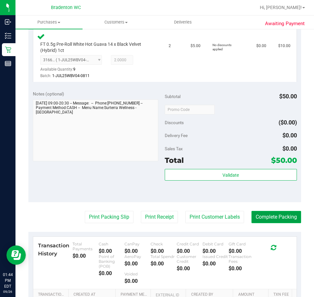
click at [276, 216] on button "Complete Packing" at bounding box center [276, 217] width 50 height 12
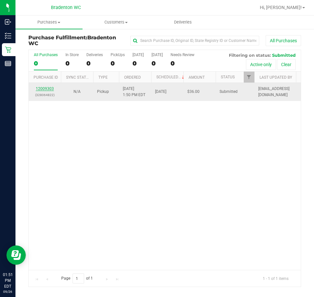
click at [46, 88] on link "12009303" at bounding box center [45, 88] width 18 height 5
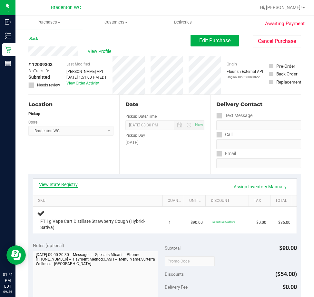
click at [70, 183] on link "View State Registry" at bounding box center [58, 184] width 39 height 6
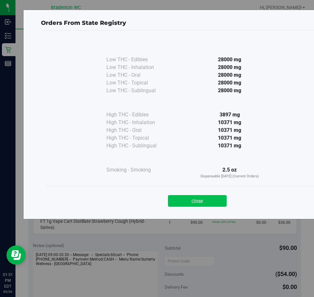
click at [194, 205] on button "Close" at bounding box center [197, 201] width 59 height 12
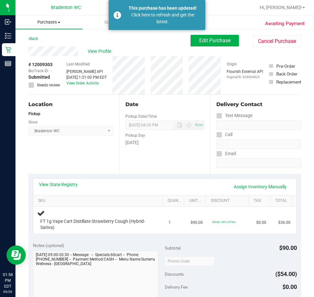
click at [49, 20] on span "Purchases" at bounding box center [48, 22] width 67 height 6
click at [47, 48] on span "Fulfillment" at bounding box center [35, 46] width 40 height 5
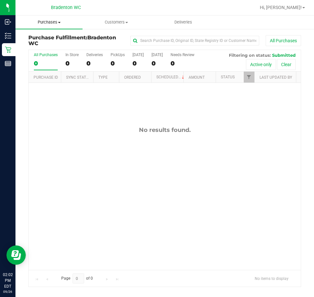
click at [44, 23] on span "Purchases" at bounding box center [48, 22] width 67 height 6
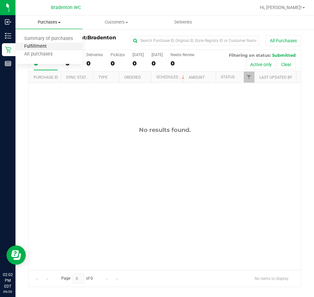
click at [43, 46] on span "Fulfillment" at bounding box center [35, 46] width 40 height 5
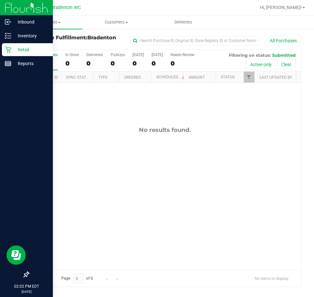
click at [11, 53] on p "Retail" at bounding box center [30, 50] width 39 height 8
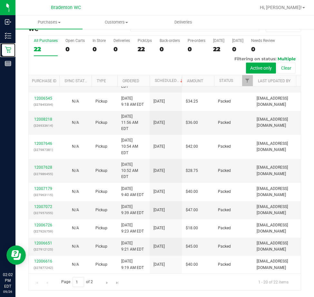
scroll to position [205, 2]
click at [50, 23] on span "Purchases" at bounding box center [48, 22] width 67 height 6
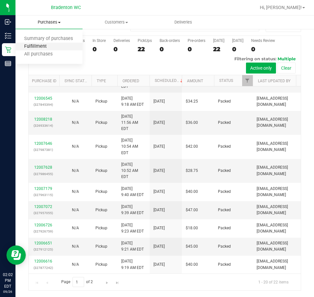
click at [44, 45] on span "Fulfillment" at bounding box center [35, 46] width 40 height 5
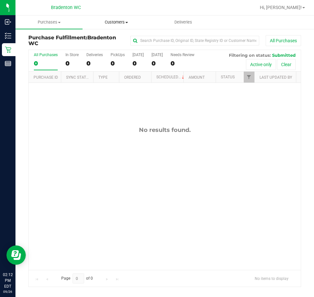
drag, startPoint x: 104, startPoint y: 18, endPoint x: 103, endPoint y: 35, distance: 17.4
click at [104, 18] on uib-tab-heading "Customers All customers Add a new customer All physicians" at bounding box center [116, 22] width 66 height 13
click at [103, 36] on span "All customers" at bounding box center [105, 38] width 46 height 5
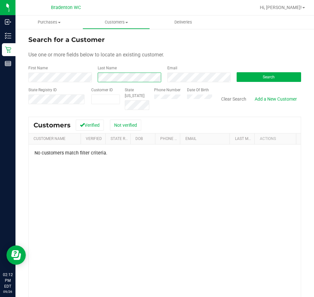
click at [76, 75] on div "First Name Last Name Email Search" at bounding box center [164, 73] width 272 height 17
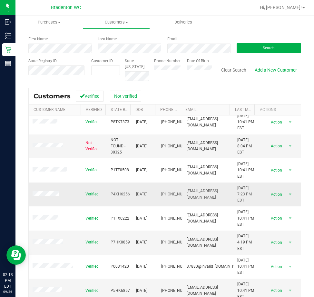
scroll to position [58, 0]
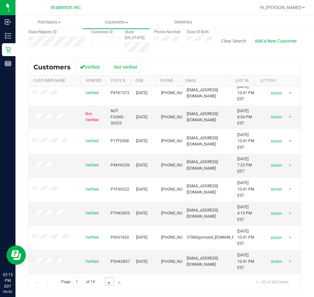
click at [109, 283] on span "Go to the next page" at bounding box center [109, 282] width 5 height 5
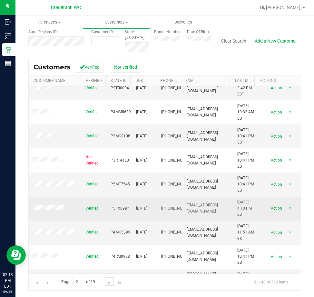
scroll to position [0, 0]
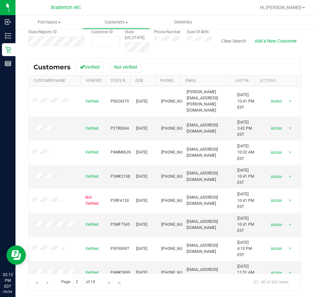
click at [91, 61] on div "Customers Verified Not verified" at bounding box center [165, 67] width 272 height 16
click at [90, 66] on button "Verified" at bounding box center [90, 67] width 28 height 11
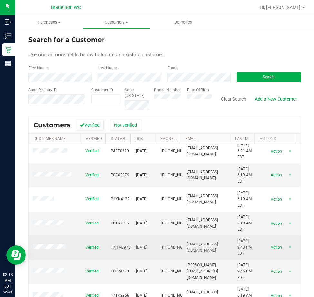
scroll to position [58, 0]
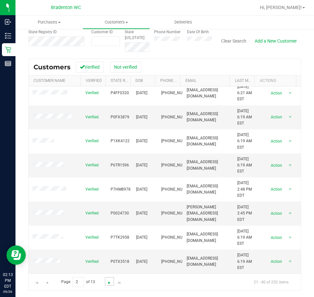
click at [107, 283] on span "Go to the next page" at bounding box center [109, 282] width 5 height 5
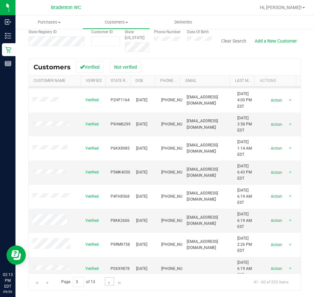
scroll to position [293, 0]
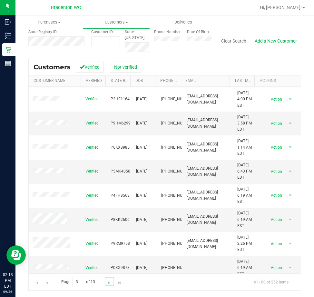
click at [112, 279] on link "Go to the next page" at bounding box center [109, 281] width 9 height 9
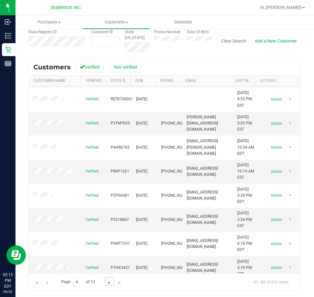
click at [108, 281] on span "Go to the next page" at bounding box center [109, 282] width 5 height 5
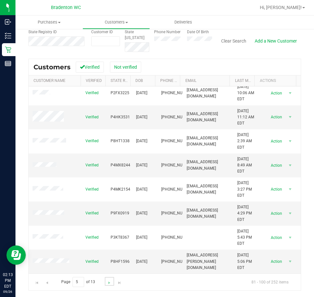
click at [106, 281] on link "Go to the next page" at bounding box center [109, 281] width 9 height 9
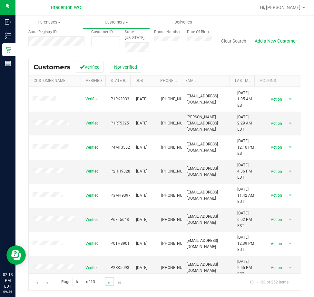
click at [112, 280] on link "Go to the next page" at bounding box center [109, 281] width 9 height 9
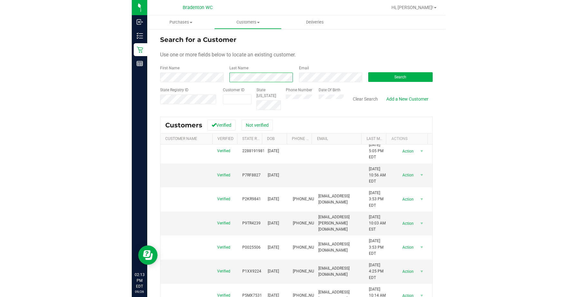
scroll to position [0, 0]
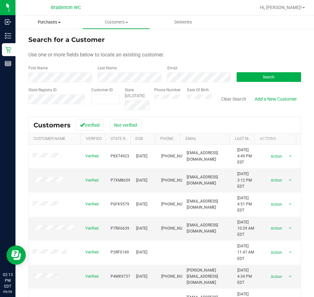
click at [49, 22] on span "Purchases" at bounding box center [48, 22] width 67 height 6
click at [48, 52] on span "All purchases" at bounding box center [38, 54] width 46 height 5
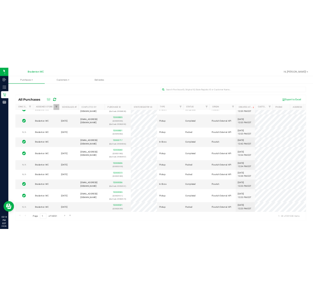
scroll to position [193, 0]
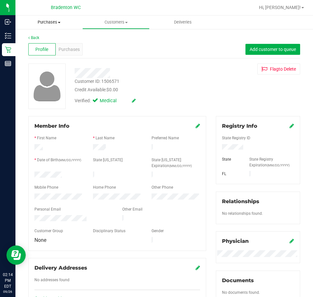
click at [48, 18] on uib-tab-heading "Purchases Summary of purchases Fulfillment All purchases" at bounding box center [48, 22] width 67 height 14
click at [46, 45] on span "Fulfillment" at bounding box center [35, 46] width 40 height 5
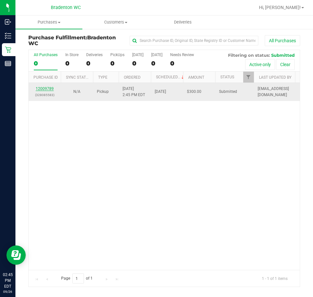
click at [52, 88] on link "12009789" at bounding box center [45, 88] width 18 height 5
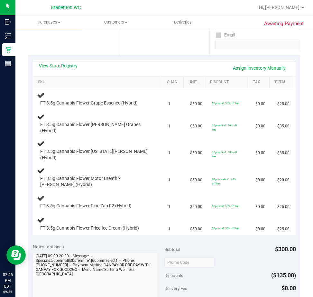
scroll to position [120, 0]
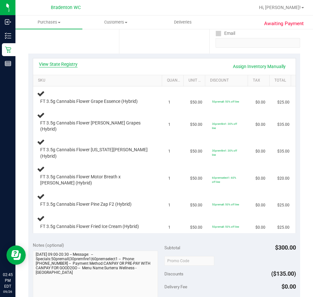
click at [74, 62] on link "View State Registry" at bounding box center [58, 64] width 39 height 6
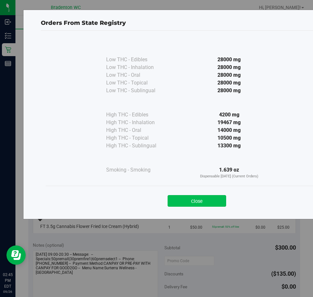
click at [200, 205] on button "Close" at bounding box center [197, 201] width 59 height 12
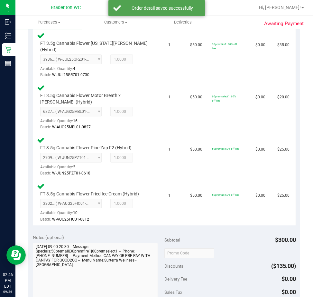
scroll to position [310, 0]
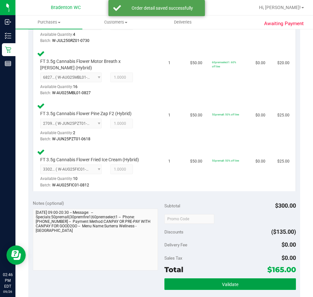
click at [217, 278] on button "Validate" at bounding box center [231, 284] width 132 height 12
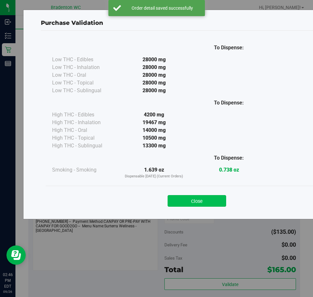
click at [200, 199] on button "Close" at bounding box center [197, 201] width 59 height 12
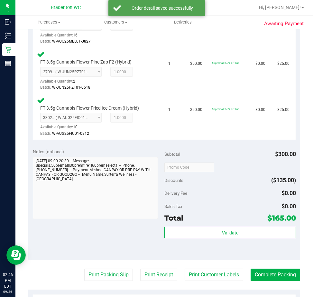
scroll to position [398, 0]
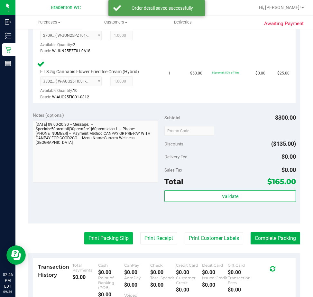
click at [100, 232] on button "Print Packing Slip" at bounding box center [108, 238] width 49 height 12
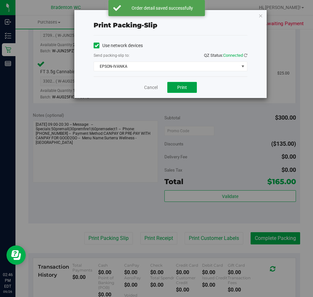
click at [191, 89] on button "Print" at bounding box center [182, 87] width 30 height 11
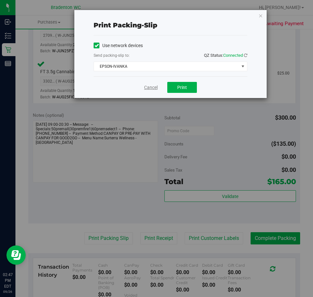
click at [147, 86] on link "Cancel" at bounding box center [151, 87] width 14 height 7
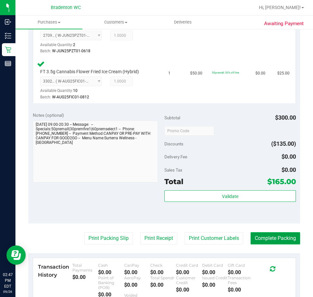
click at [268, 232] on button "Complete Packing" at bounding box center [276, 238] width 50 height 12
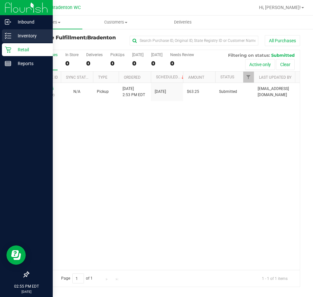
click at [7, 38] on icon at bounding box center [8, 36] width 6 height 6
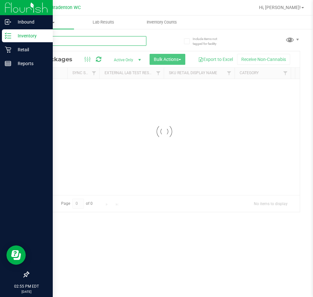
click at [78, 41] on input "text" at bounding box center [87, 41] width 118 height 10
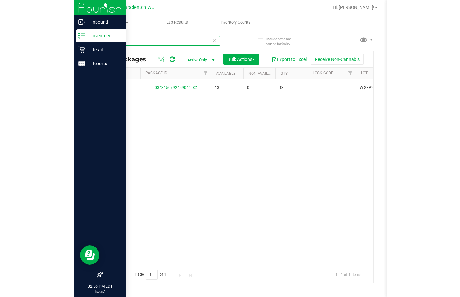
scroll to position [0, 334]
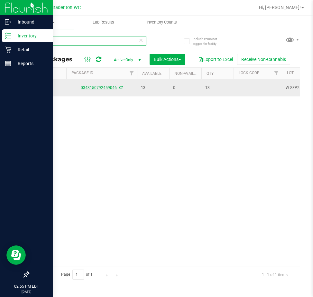
type input "dls"
click at [106, 86] on link "0343150792459046" at bounding box center [99, 87] width 36 height 5
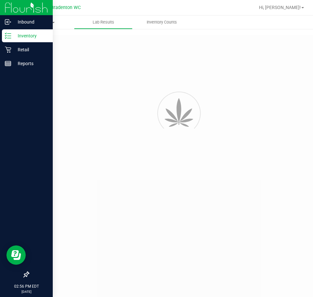
click at [7, 148] on div at bounding box center [26, 169] width 53 height 197
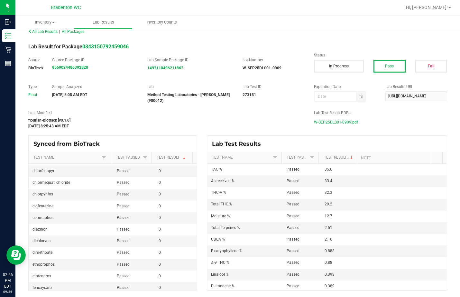
click at [313, 124] on span "W-SEP25DLS01-0909.pdf" at bounding box center [336, 122] width 44 height 10
click at [313, 8] on span "Hi, [PERSON_NAME]!" at bounding box center [427, 7] width 42 height 5
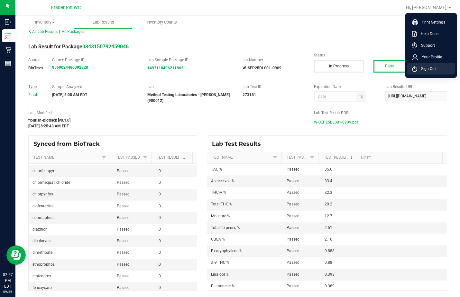
click at [313, 69] on span "Sign Out" at bounding box center [427, 68] width 19 height 6
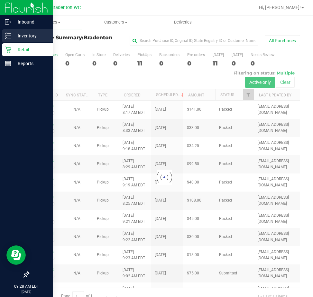
click at [6, 38] on icon at bounding box center [8, 36] width 6 height 6
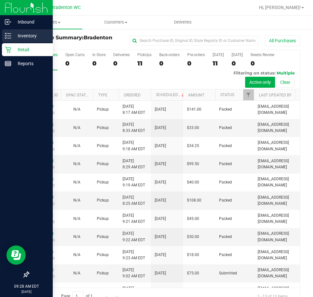
click at [36, 37] on p "Inventory" at bounding box center [30, 36] width 39 height 8
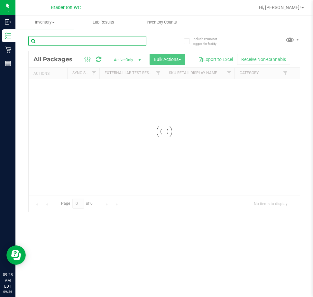
click at [96, 41] on input "text" at bounding box center [87, 41] width 118 height 10
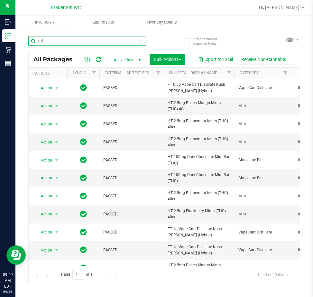
type input "m"
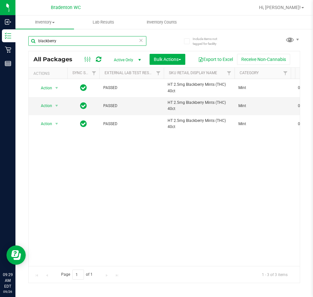
type input "blackberry"
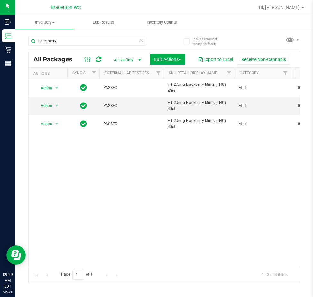
click at [141, 41] on icon at bounding box center [141, 40] width 5 height 8
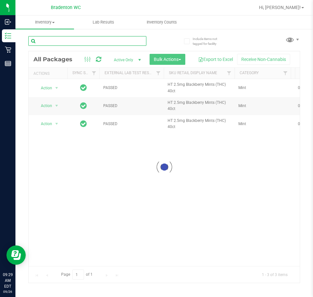
click at [103, 41] on input "text" at bounding box center [87, 41] width 118 height 10
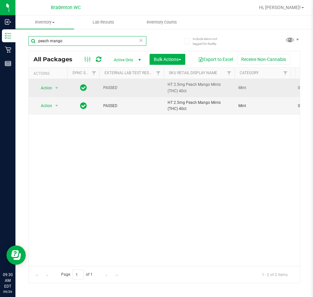
type input "peach mango"
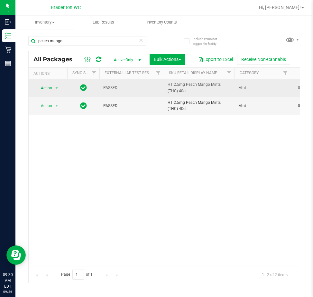
click at [47, 88] on span "Action" at bounding box center [43, 87] width 17 height 9
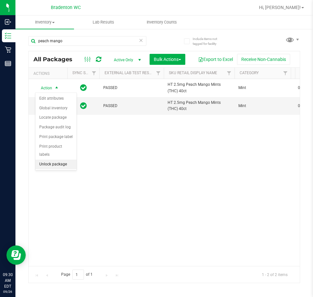
click at [58, 159] on li "Unlock package" at bounding box center [55, 164] width 41 height 10
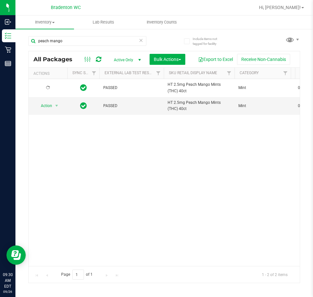
click at [141, 39] on icon at bounding box center [141, 40] width 5 height 8
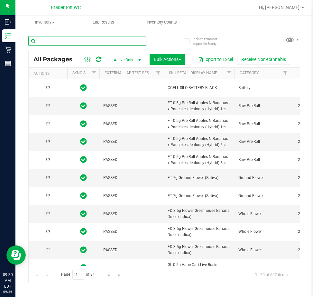
click at [115, 42] on input "text" at bounding box center [87, 41] width 118 height 10
type input "[DATE]"
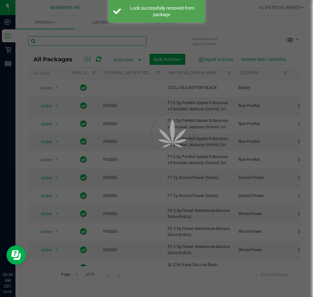
type input "b"
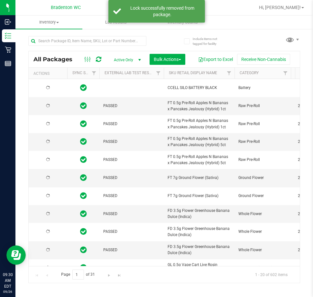
click at [55, 51] on div "All Packages Active Only Active Only Lab Samples Locked All External Internal B…" at bounding box center [164, 59] width 271 height 16
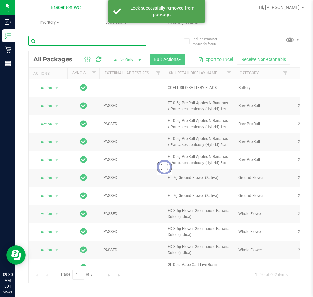
click at [53, 41] on input "text" at bounding box center [87, 41] width 118 height 10
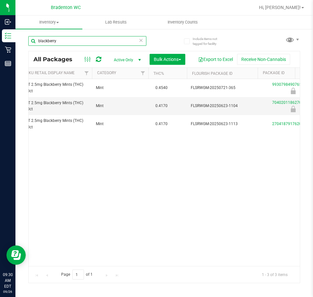
scroll to position [0, 120]
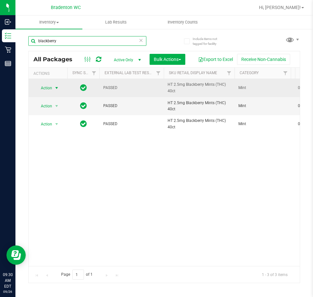
type input "blackberry"
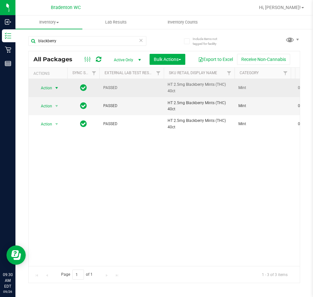
click at [56, 88] on span "select" at bounding box center [56, 87] width 5 height 5
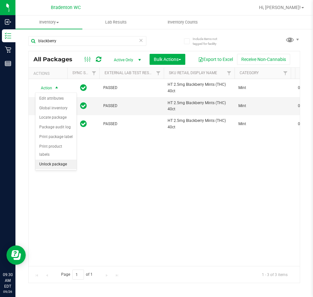
click at [56, 159] on li "Unlock package" at bounding box center [55, 164] width 41 height 10
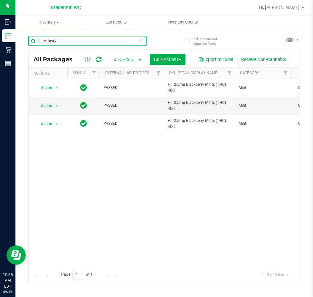
click at [66, 41] on input "blackberry" at bounding box center [87, 41] width 118 height 10
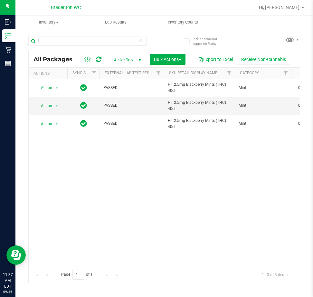
type input "b"
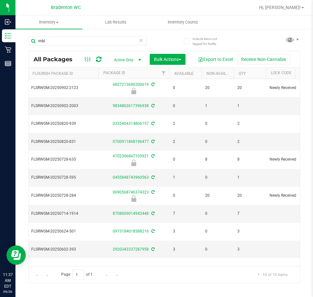
scroll to position [0, 301]
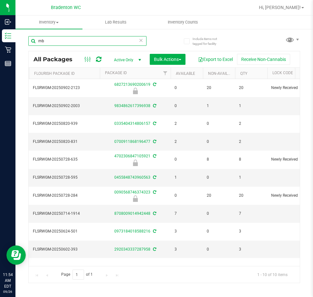
type input "m"
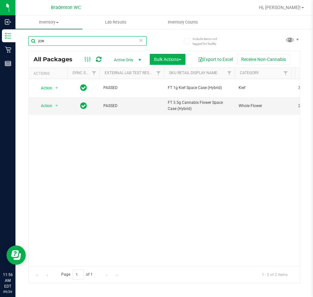
type input "jcw"
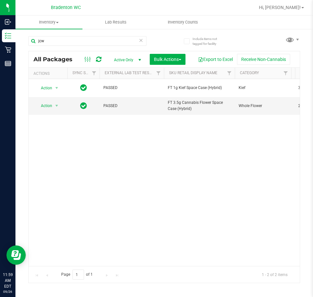
click at [141, 43] on icon at bounding box center [141, 40] width 5 height 8
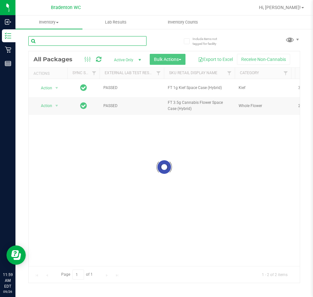
click at [114, 41] on input "text" at bounding box center [87, 41] width 118 height 10
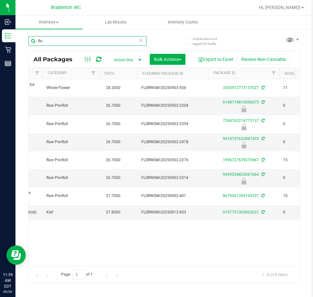
scroll to position [0, 61]
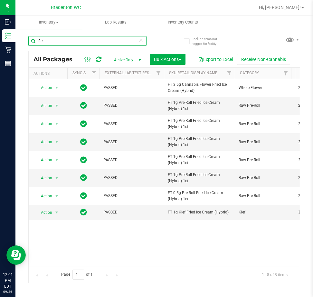
type input "fic"
click at [86, 41] on input "fic" at bounding box center [87, 41] width 118 height 10
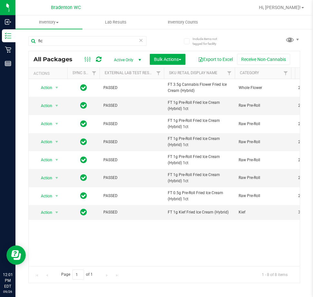
click at [142, 42] on icon at bounding box center [141, 40] width 5 height 8
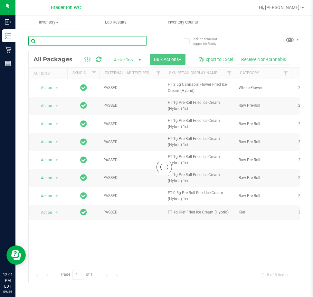
click at [115, 41] on input "text" at bounding box center [87, 41] width 118 height 10
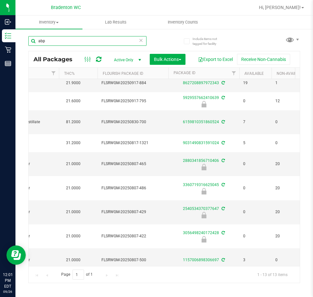
scroll to position [0, 166]
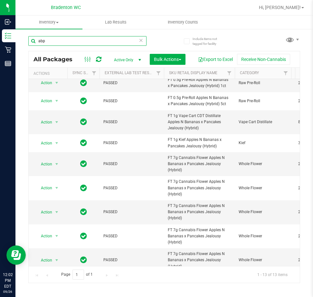
click at [138, 41] on input "abp" at bounding box center [87, 41] width 118 height 10
click at [136, 42] on input "abp" at bounding box center [87, 41] width 118 height 10
click at [138, 41] on input "abp" at bounding box center [87, 41] width 118 height 10
click at [131, 41] on input "abp" at bounding box center [87, 41] width 118 height 10
type input "a"
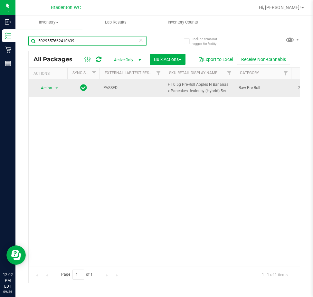
type input "5929557662410639"
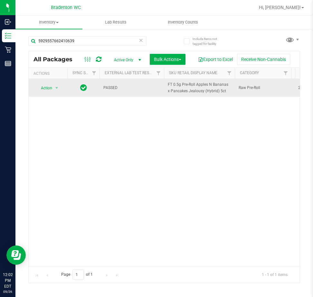
click at [43, 91] on span "Action" at bounding box center [43, 87] width 17 height 9
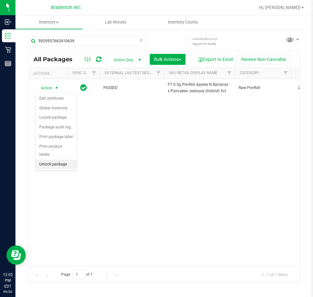
click at [61, 159] on li "Unlock package" at bounding box center [55, 164] width 41 height 10
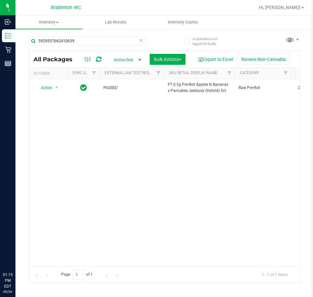
click at [142, 43] on icon at bounding box center [141, 40] width 5 height 8
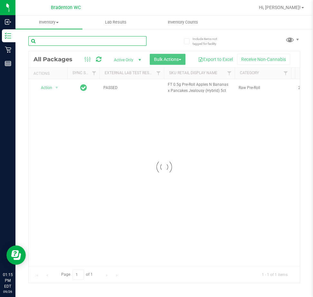
click at [141, 41] on input "text" at bounding box center [87, 41] width 118 height 10
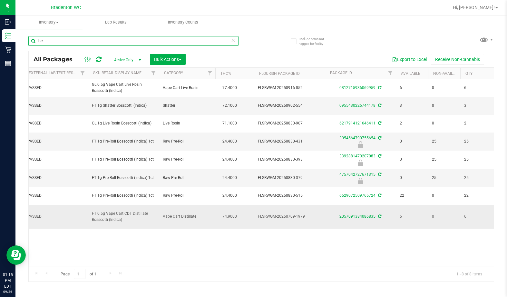
type input "b"
type input "sgz"
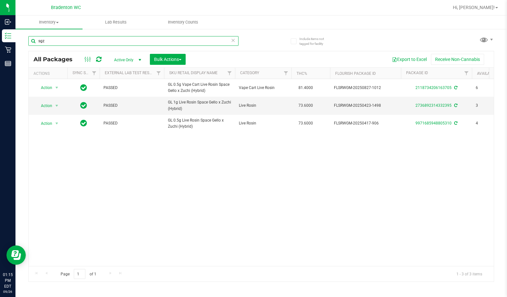
drag, startPoint x: -67, startPoint y: 38, endPoint x: -110, endPoint y: 38, distance: 42.5
click at [0, 38] on html "Inbound Inventory Retail Reports 01:15 PM EDT 09/26/2025 09/26 Bradenton WC Hi,…" at bounding box center [253, 148] width 507 height 297
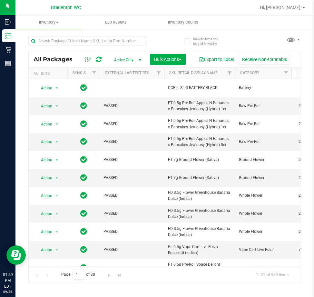
click at [22, 56] on div "Include items not tagged for facility All Packages Active Only Active Only Lab …" at bounding box center [164, 126] width 298 height 196
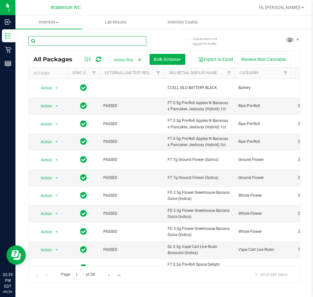
click at [83, 40] on input "text" at bounding box center [87, 41] width 118 height 10
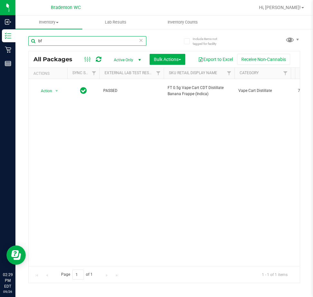
type input "b"
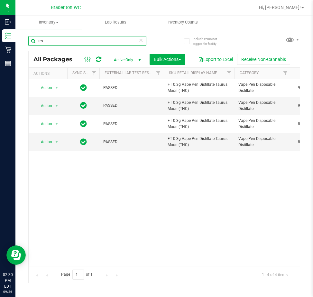
type input "trs"
